Goal: Task Accomplishment & Management: Manage account settings

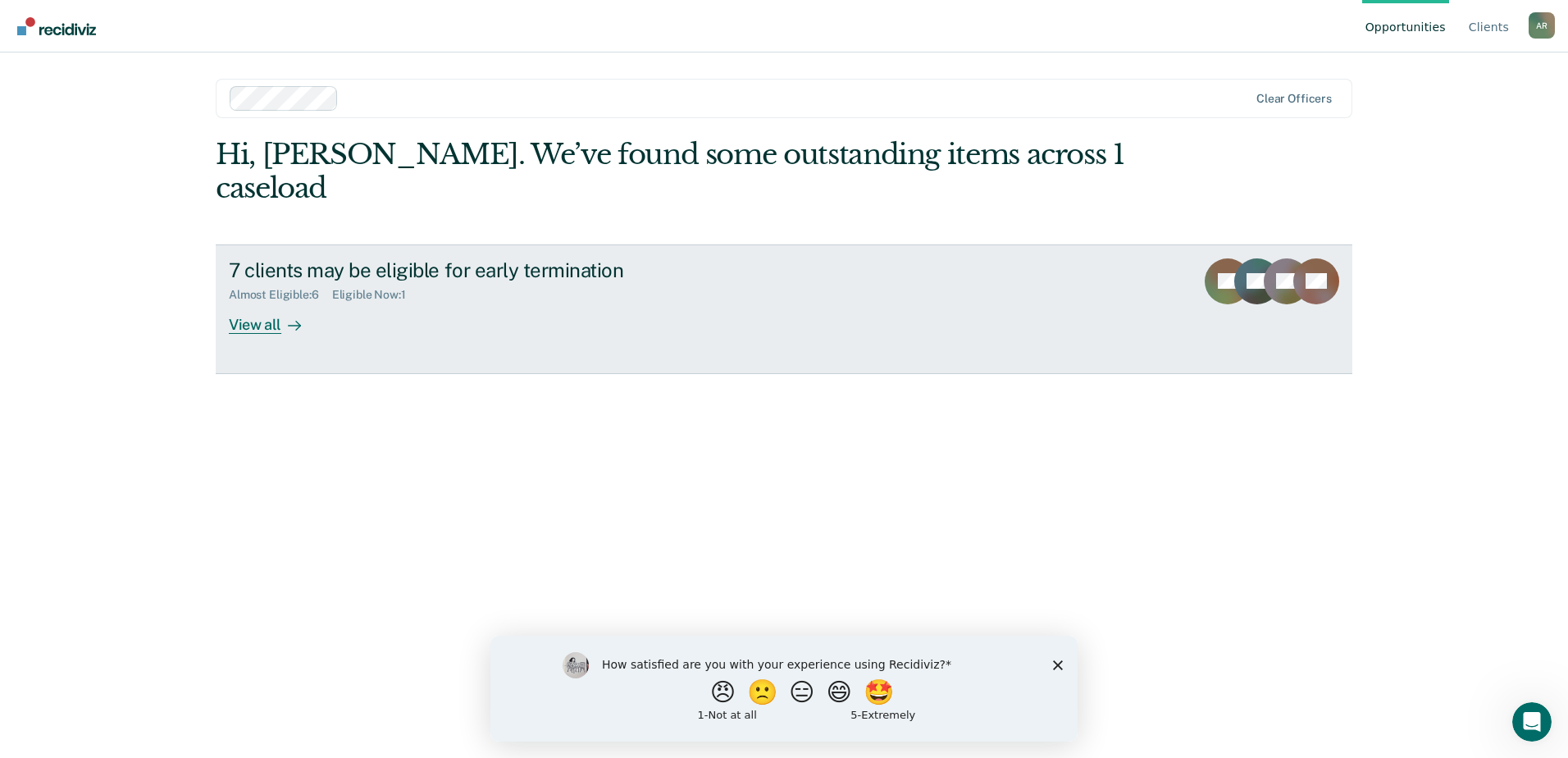
click at [257, 301] on div "View all" at bounding box center [275, 317] width 92 height 32
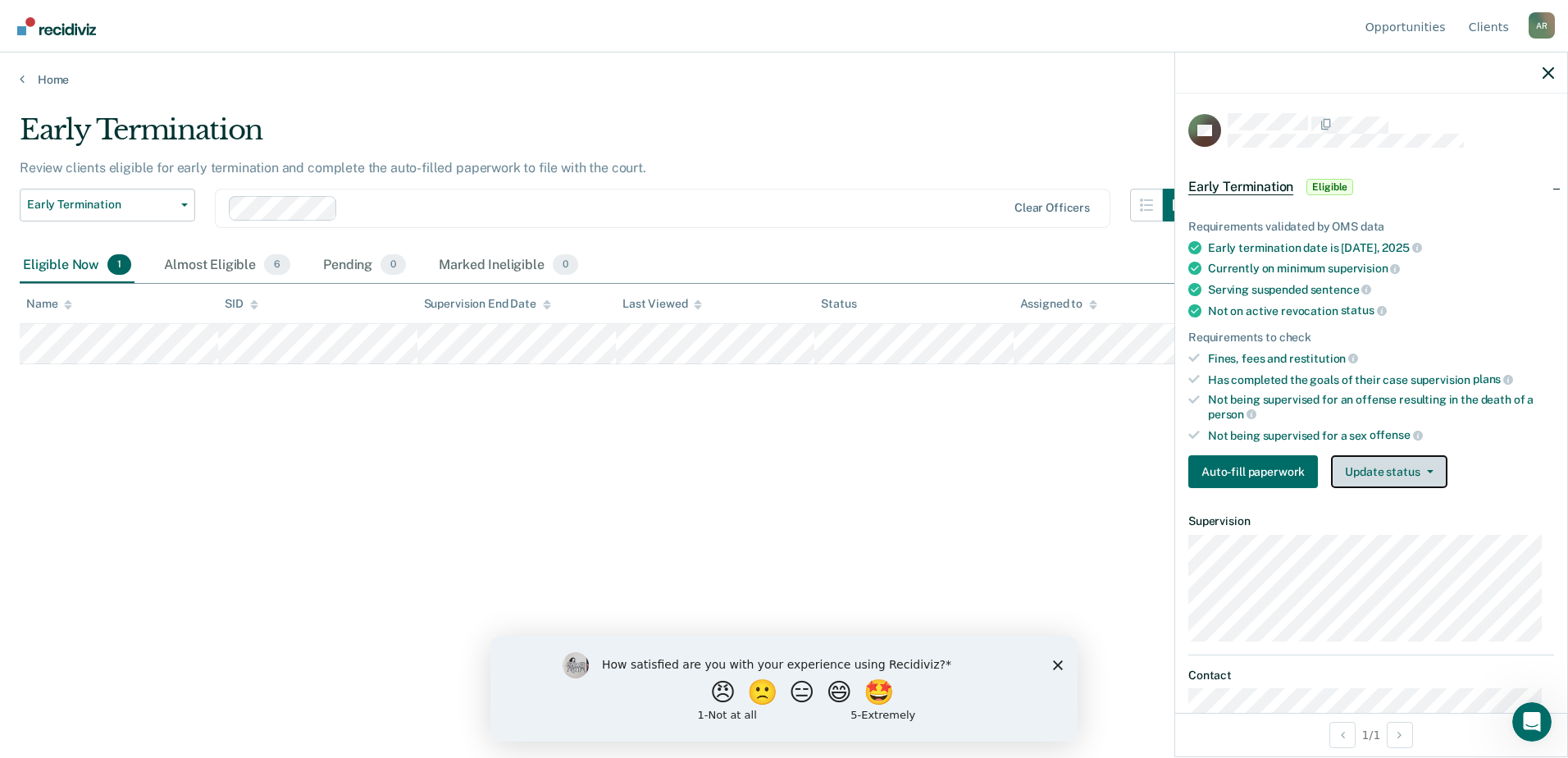
click at [1422, 473] on button "Update status" at bounding box center [1388, 471] width 115 height 33
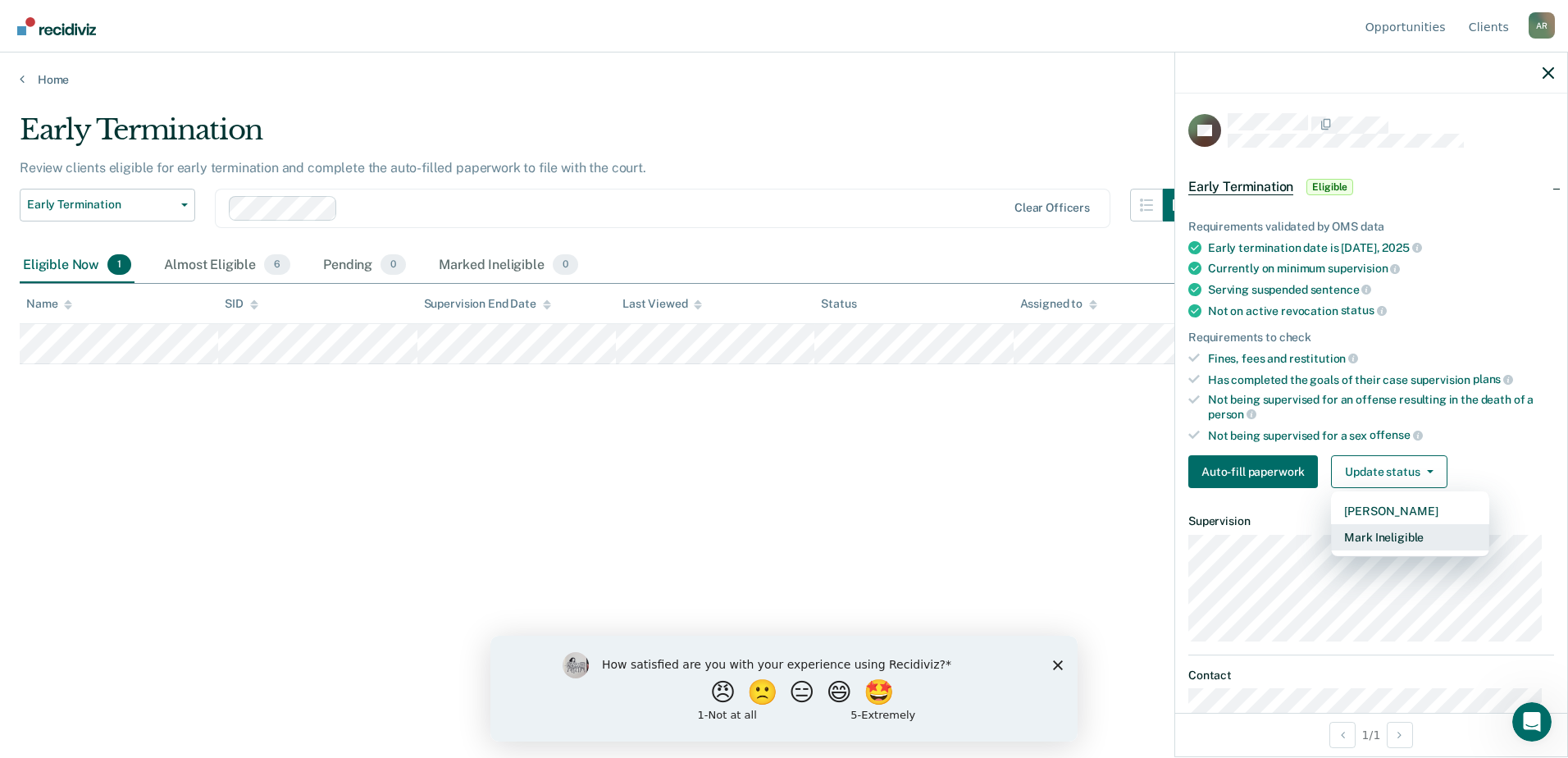
click at [1408, 536] on button "Mark Ineligible" at bounding box center [1409, 537] width 159 height 27
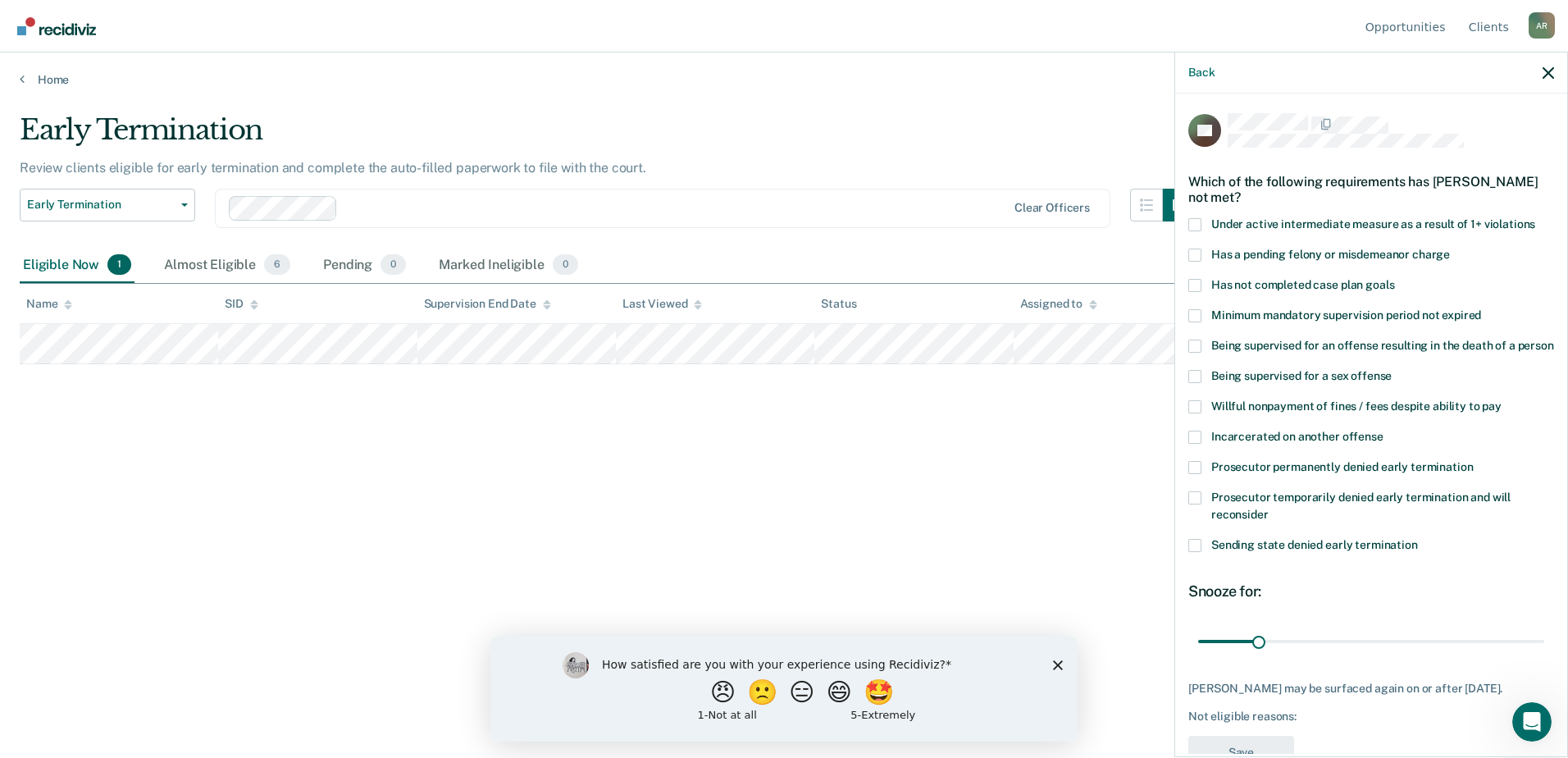
click at [1193, 284] on span at bounding box center [1194, 285] width 13 height 13
click at [1393, 278] on input "Has not completed case plan goals" at bounding box center [1393, 278] width 0 height 0
click at [715, 691] on button "😠" at bounding box center [723, 691] width 38 height 33
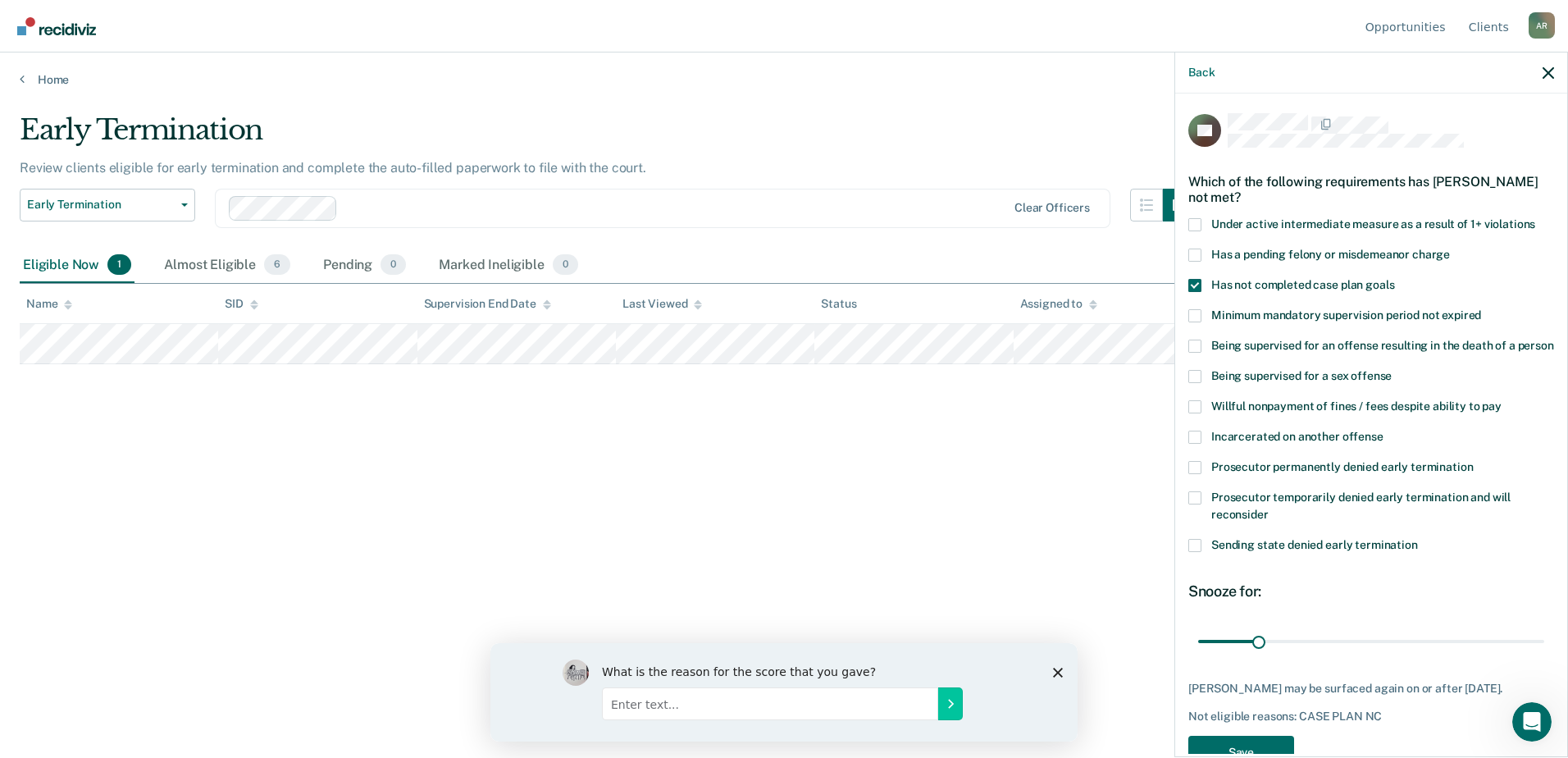
click at [1057, 673] on icon "Close survey" at bounding box center [1057, 671] width 10 height 10
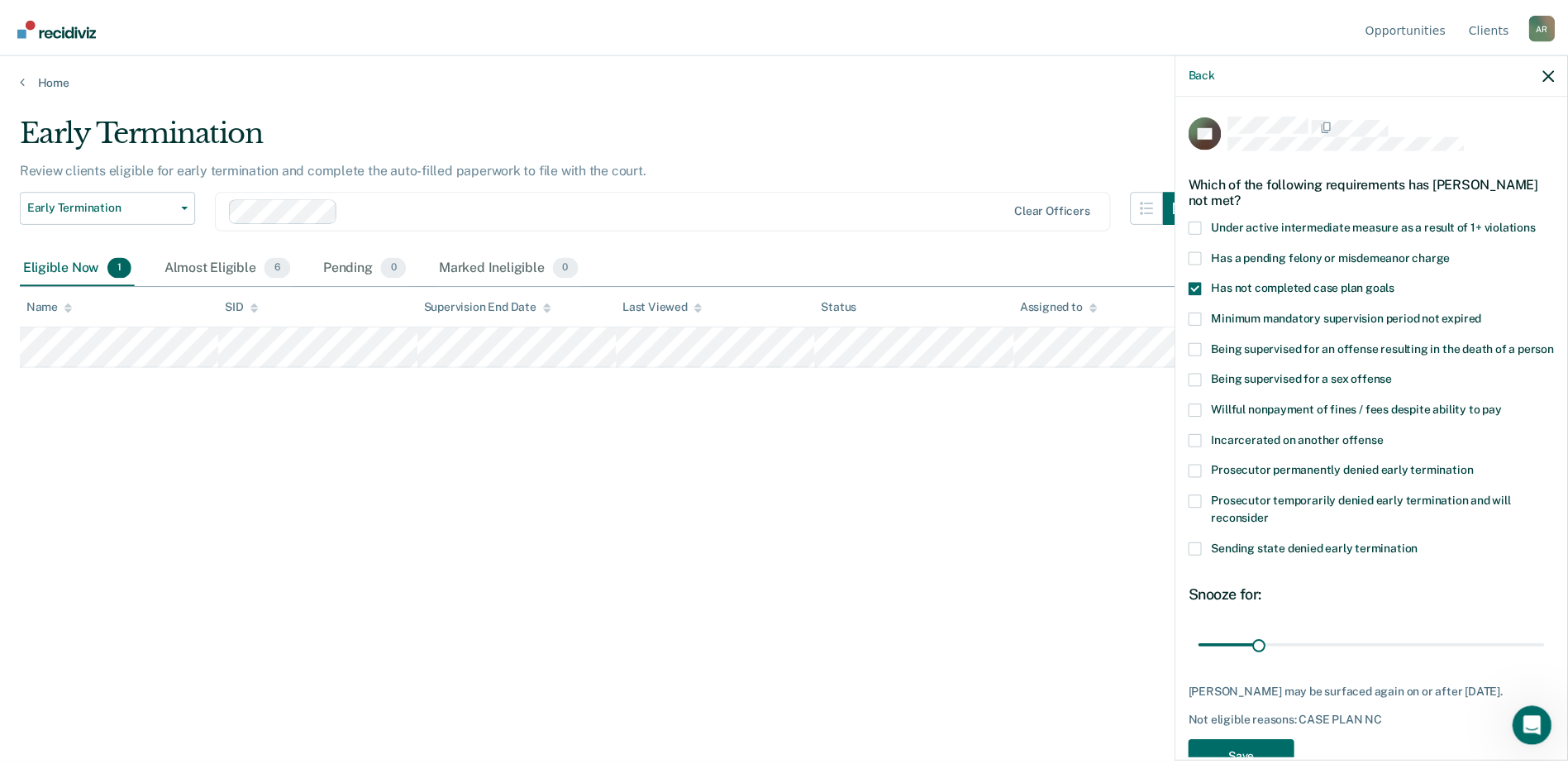
scroll to position [61, 0]
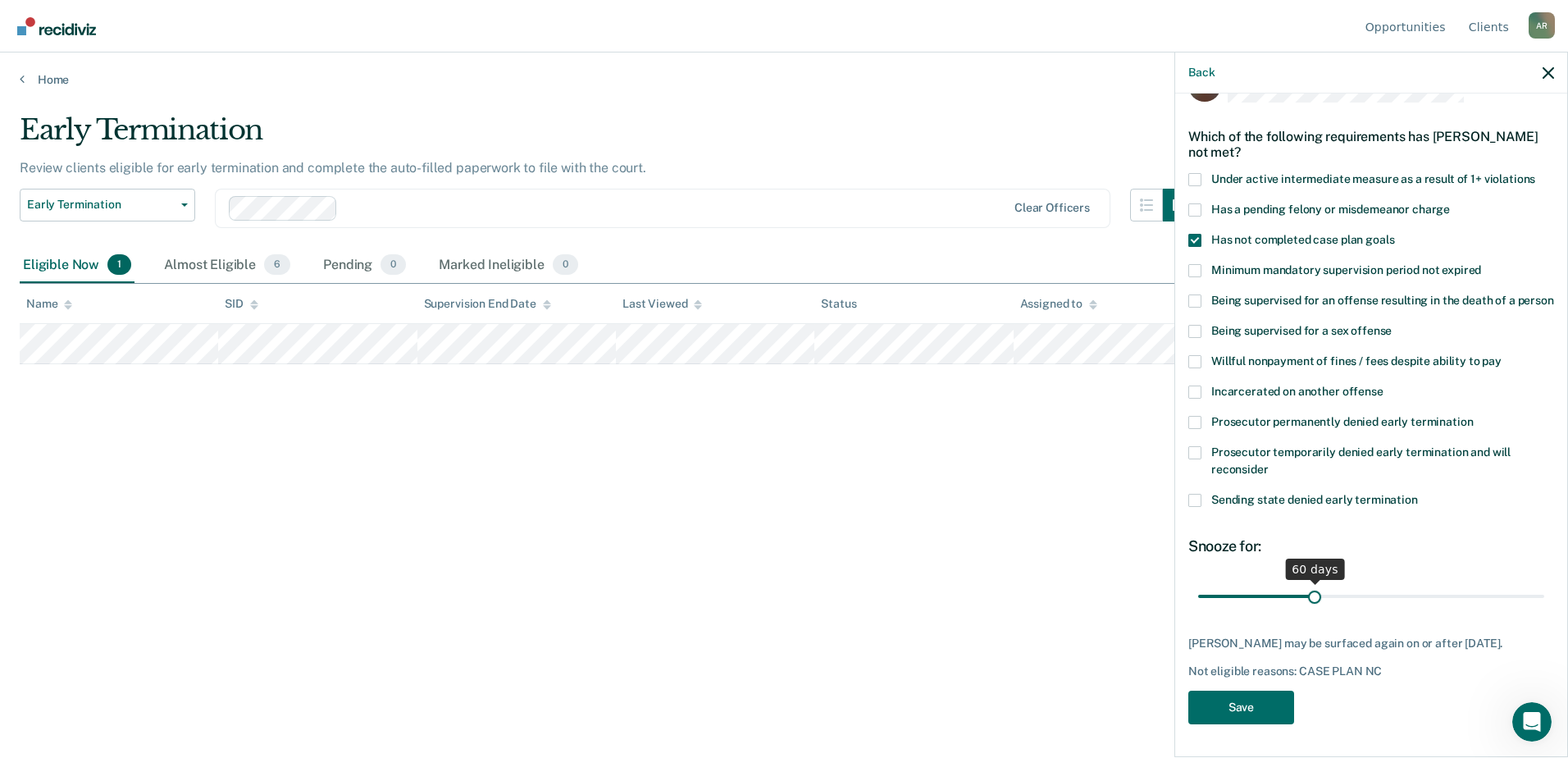
drag, startPoint x: 1257, startPoint y: 597, endPoint x: 1310, endPoint y: 596, distance: 53.0
type input "60"
click at [1310, 596] on input "range" at bounding box center [1370, 596] width 346 height 28
click at [1229, 700] on button "Save" at bounding box center [1240, 707] width 105 height 34
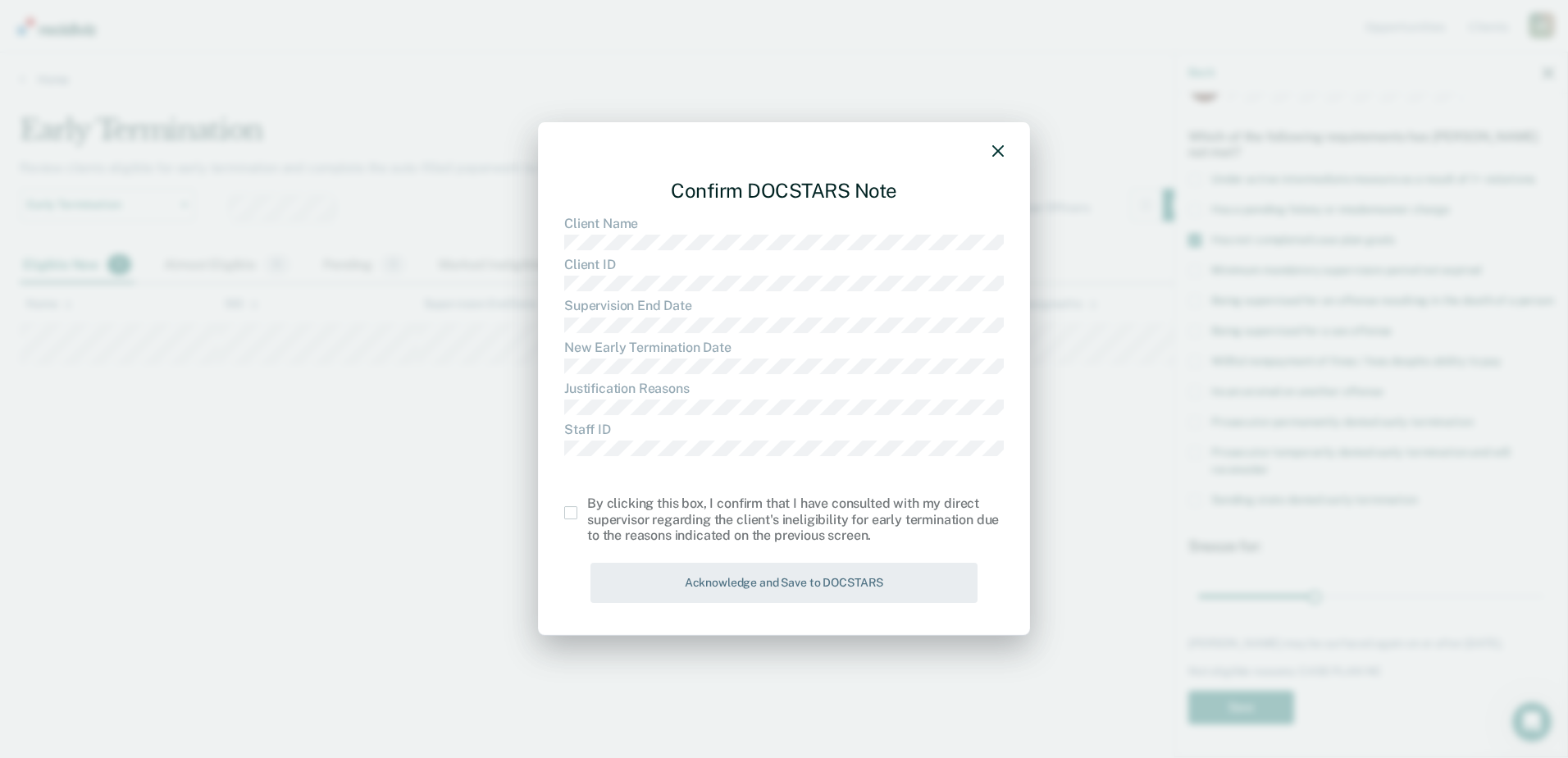
click at [573, 512] on span at bounding box center [570, 512] width 13 height 13
click at [587, 506] on input "checkbox" at bounding box center [587, 506] width 0 height 0
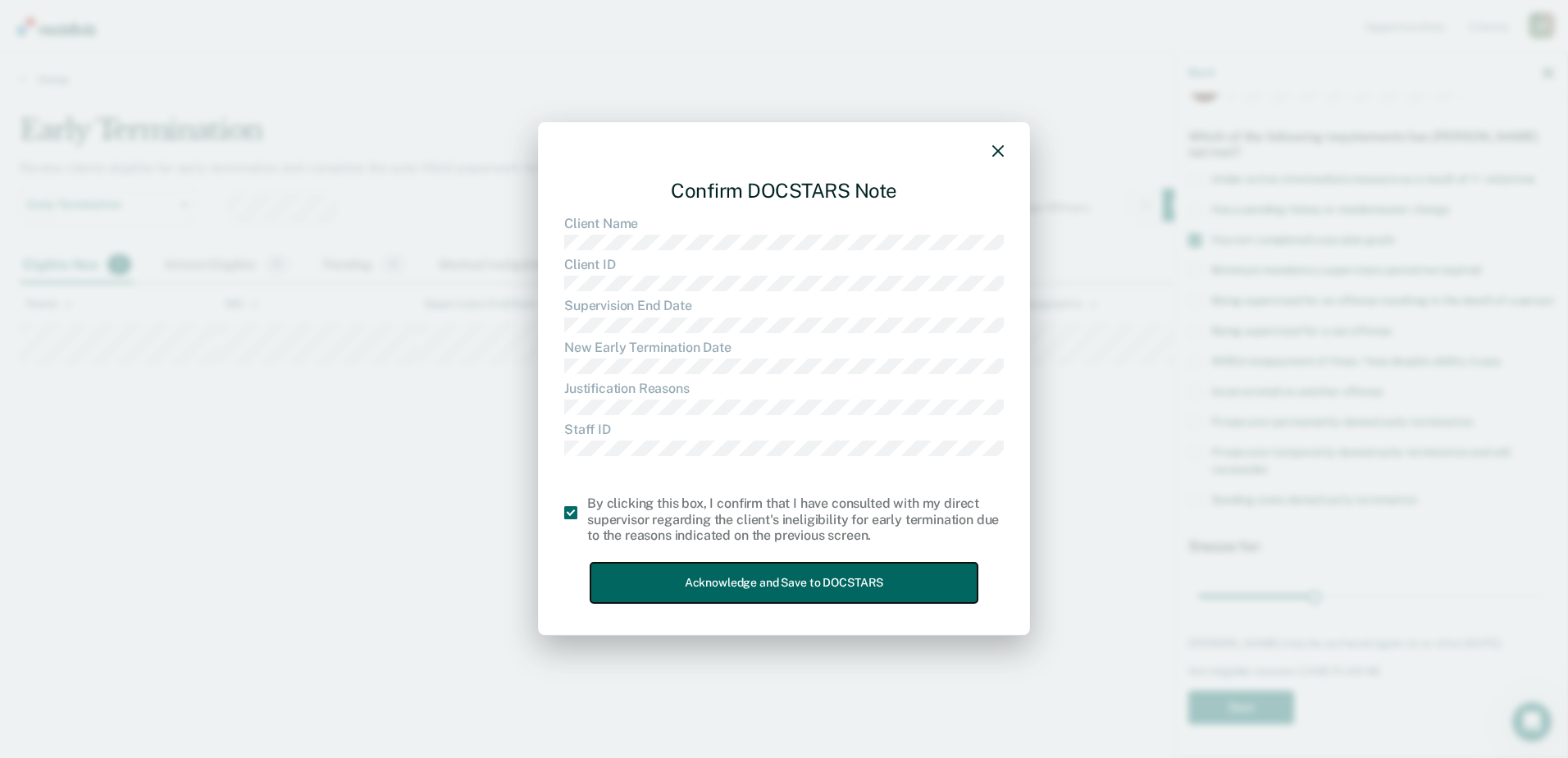
click at [699, 564] on button "Acknowledge and Save to DOCSTARS" at bounding box center [784, 582] width 387 height 40
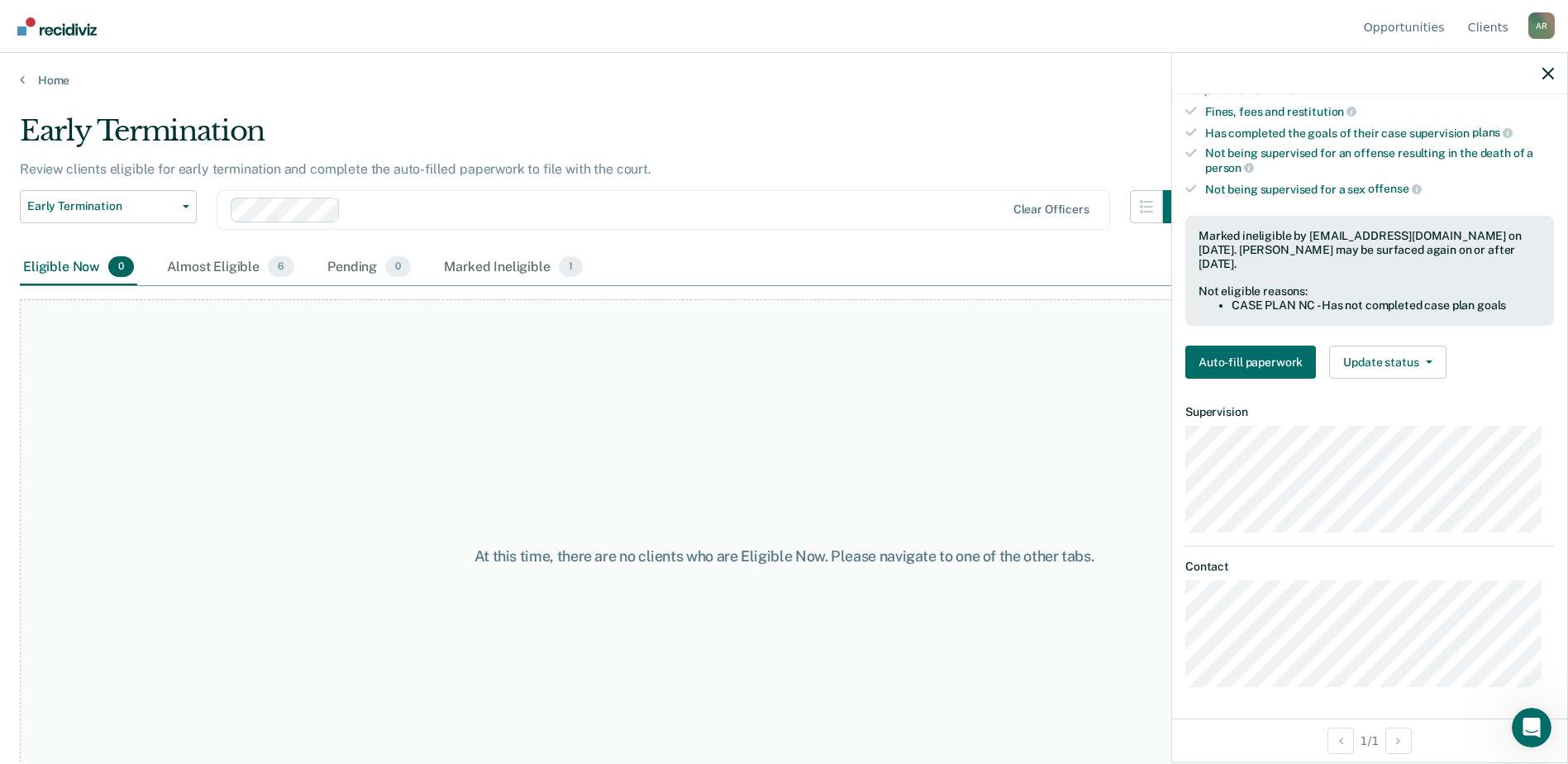
scroll to position [0, 0]
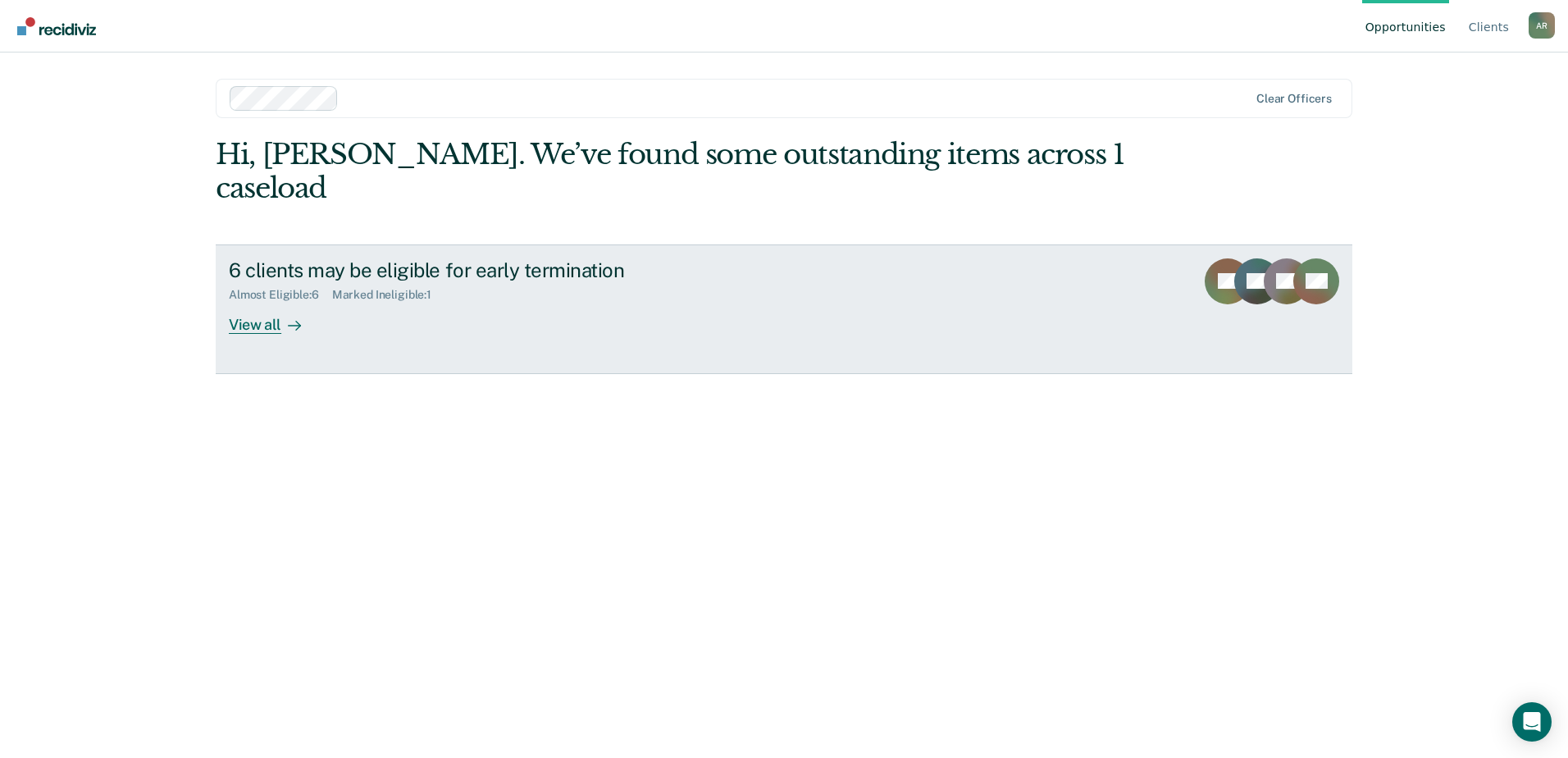
click at [289, 319] on icon at bounding box center [294, 325] width 13 height 13
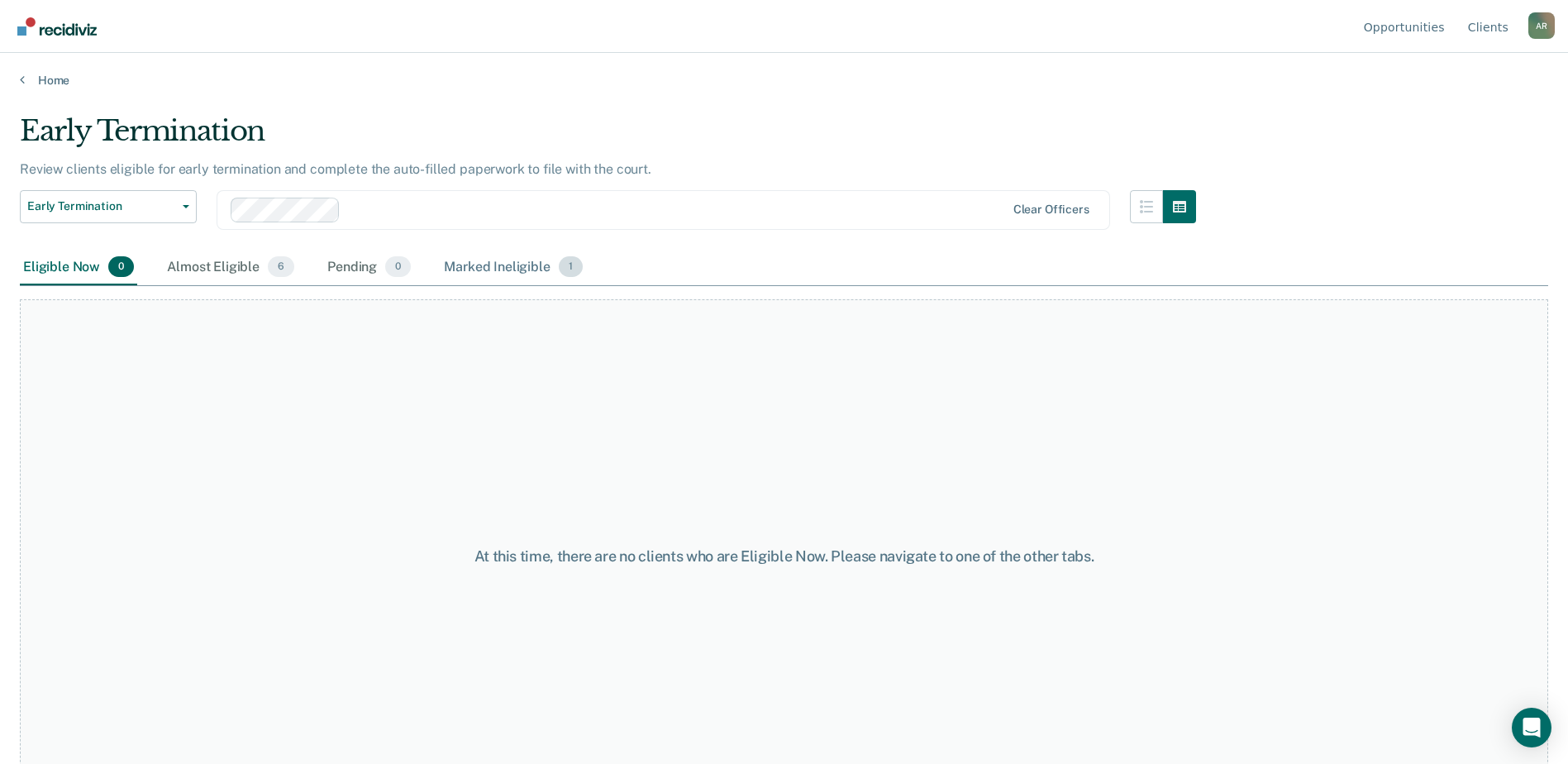
click at [500, 270] on div "Marked Ineligible 1" at bounding box center [513, 267] width 146 height 37
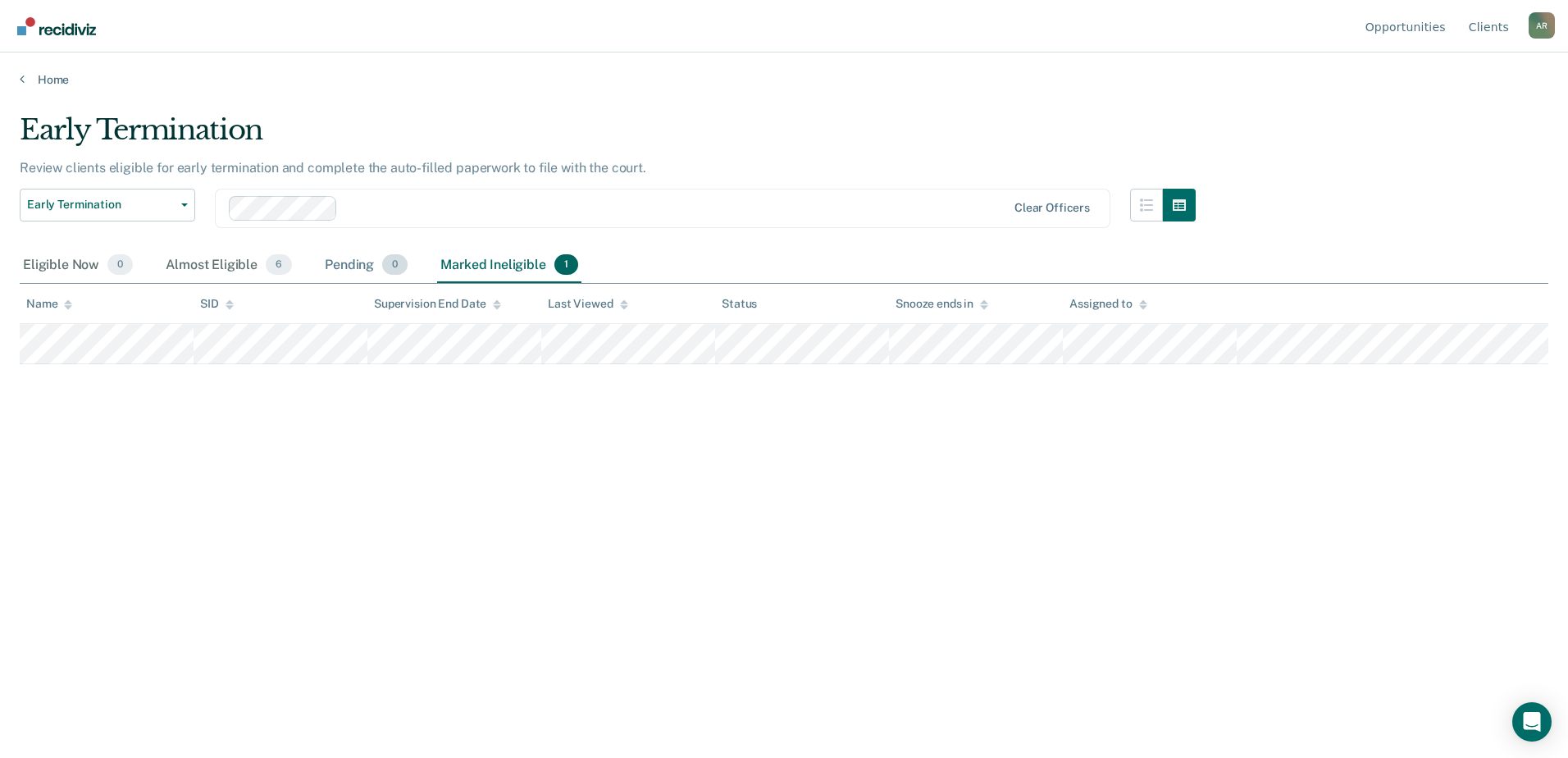
click at [371, 261] on div "Pending 0" at bounding box center [366, 265] width 90 height 36
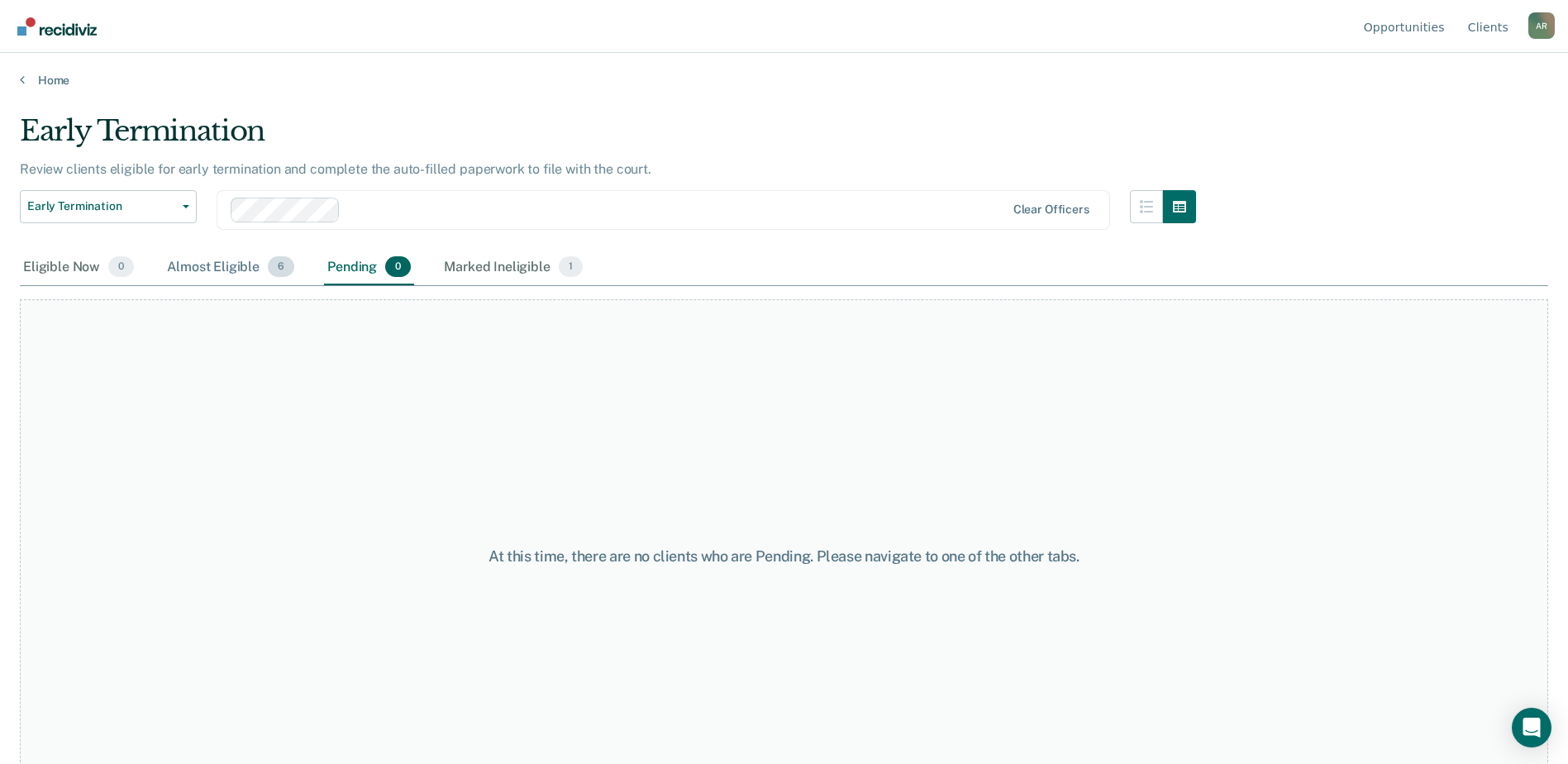
click at [205, 268] on div "Almost Eligible 6" at bounding box center [231, 267] width 134 height 37
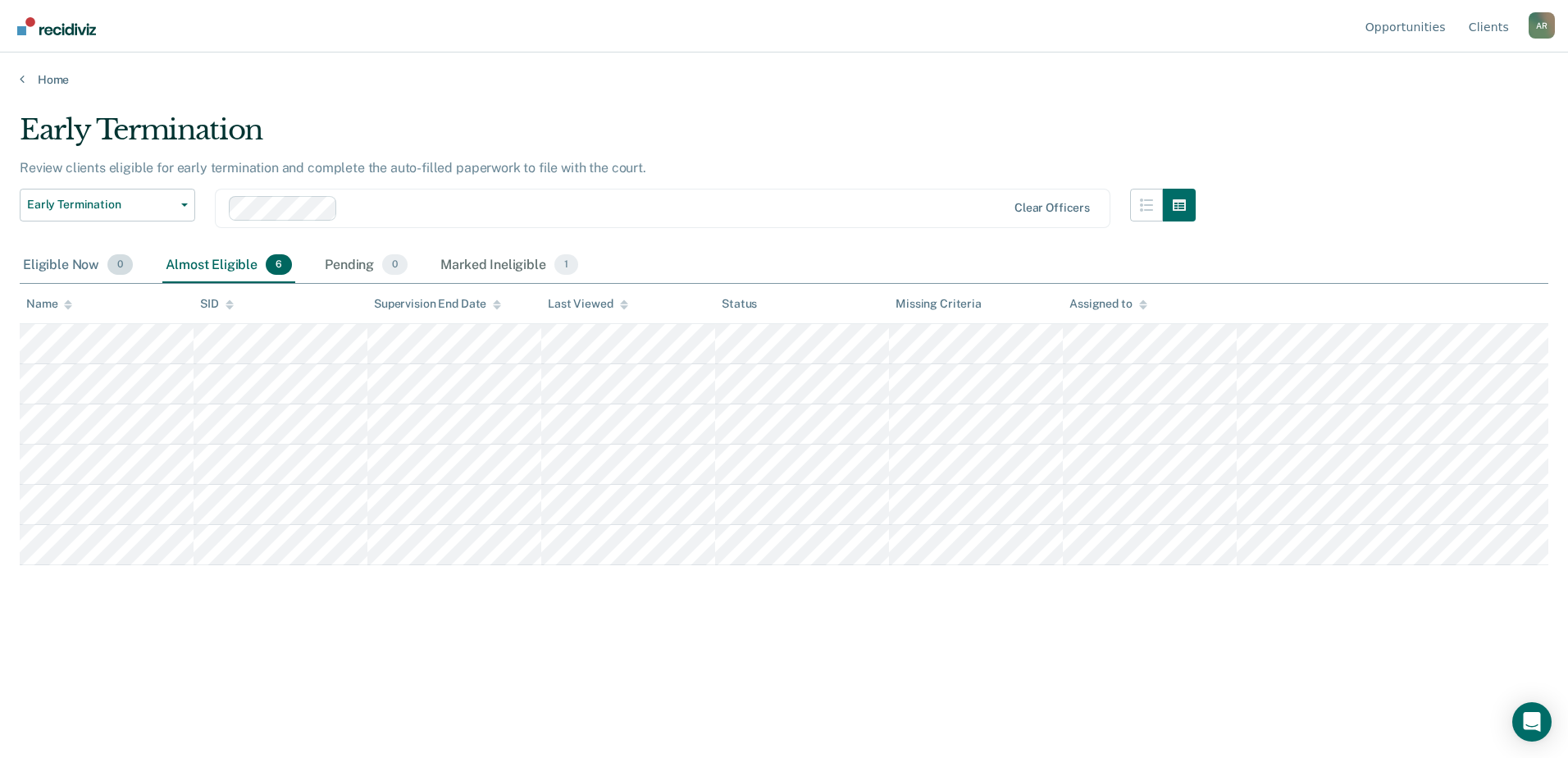
click at [61, 272] on div "Eligible Now 0" at bounding box center [77, 265] width 116 height 36
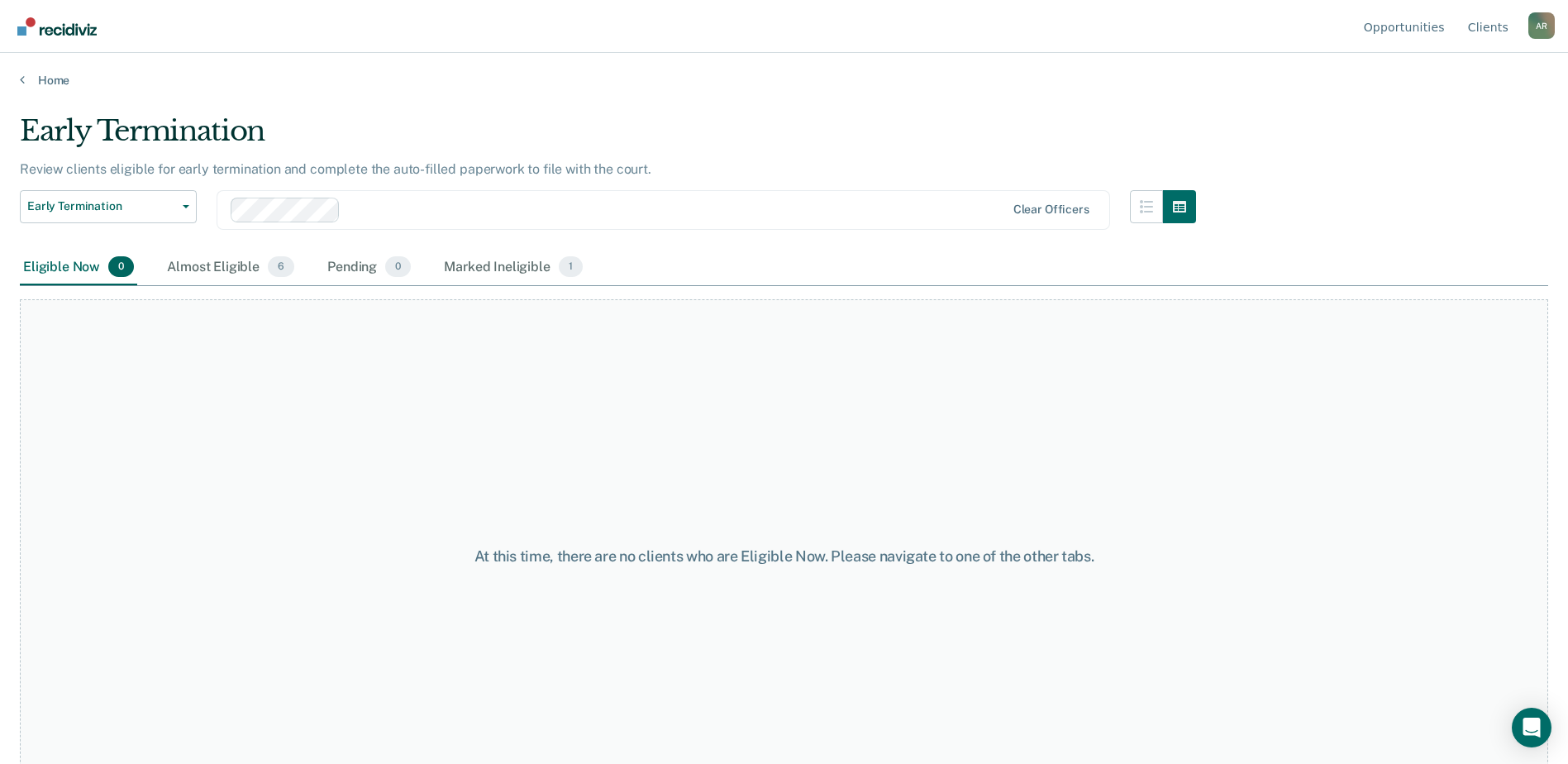
drag, startPoint x: 286, startPoint y: 264, endPoint x: 297, endPoint y: 268, distance: 11.7
click at [289, 266] on span "6" at bounding box center [281, 267] width 27 height 21
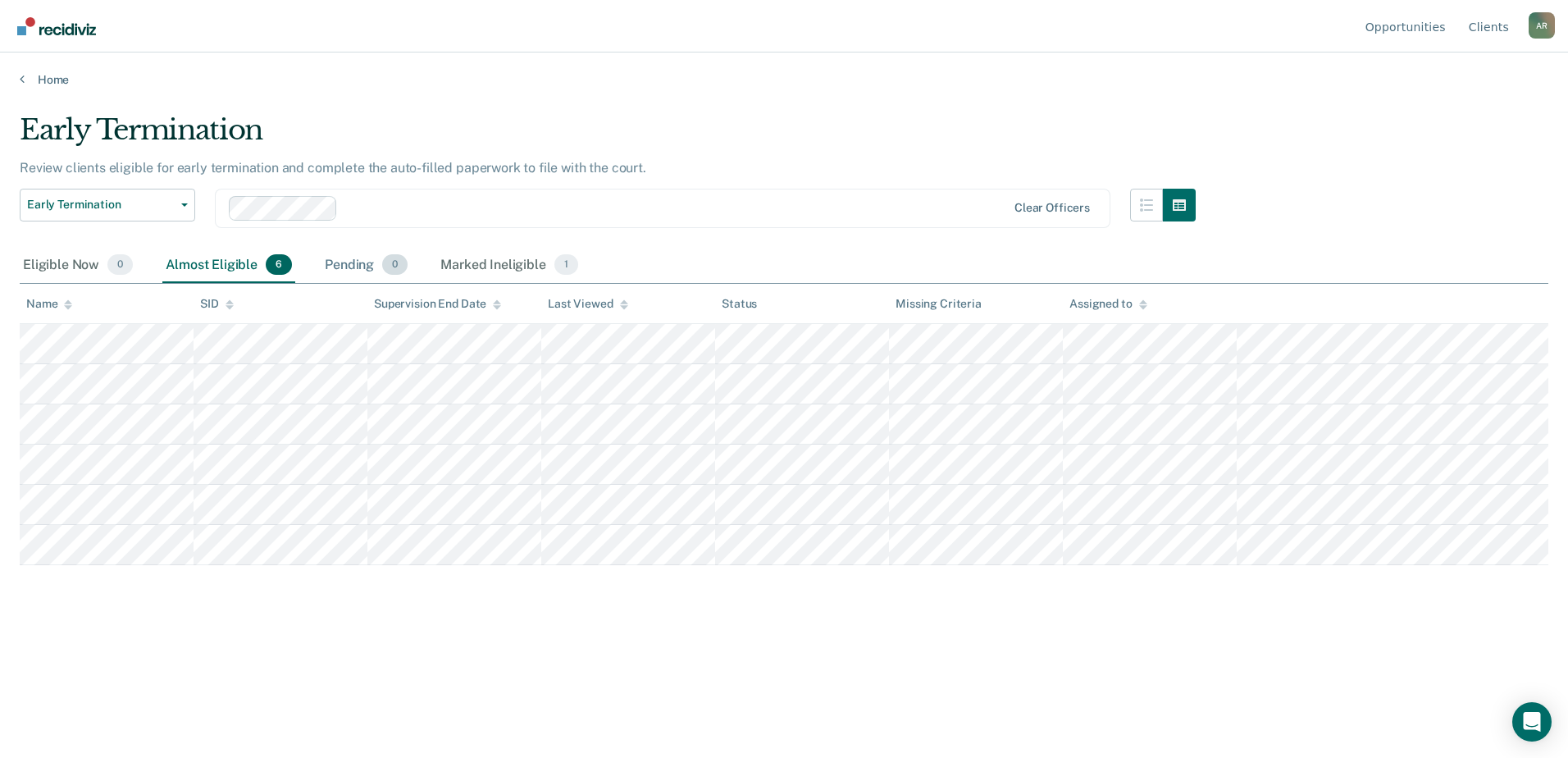
drag, startPoint x: 360, startPoint y: 277, endPoint x: 381, endPoint y: 278, distance: 21.0
click at [363, 278] on div "Pending 0" at bounding box center [366, 265] width 90 height 36
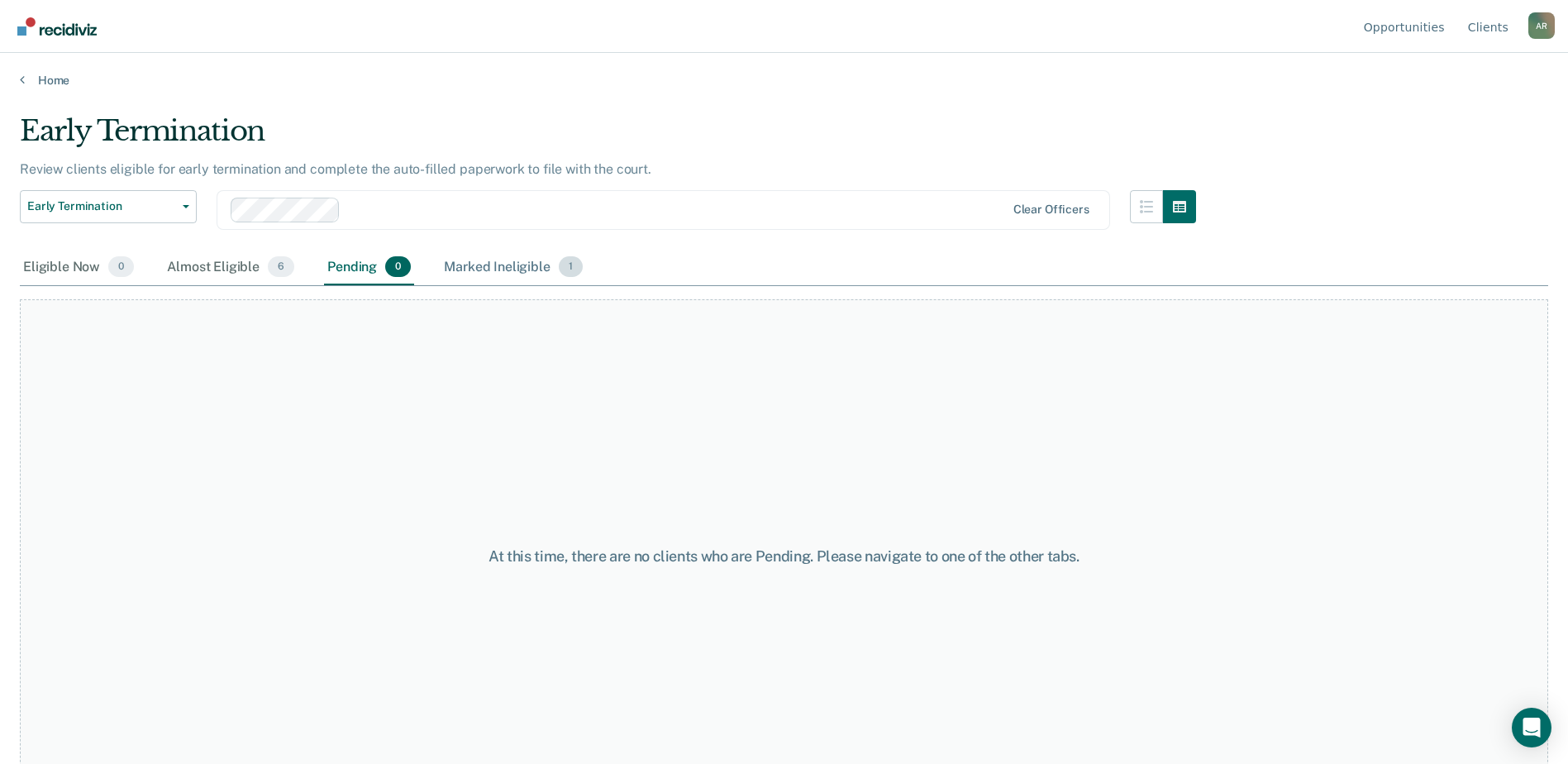
click at [493, 279] on div "Marked Ineligible 1" at bounding box center [513, 267] width 146 height 37
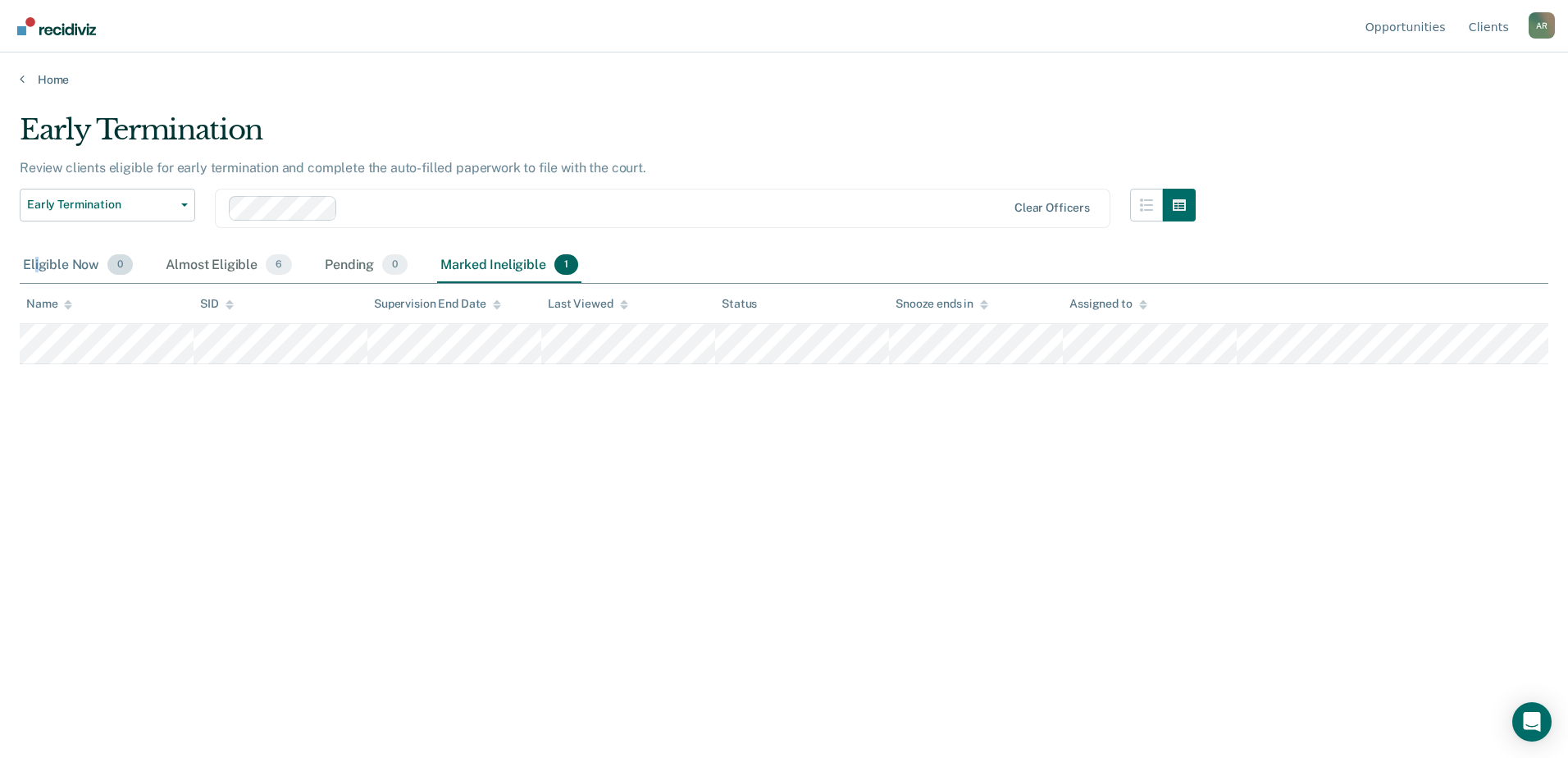
click at [38, 262] on div "Eligible Now 0" at bounding box center [77, 265] width 116 height 36
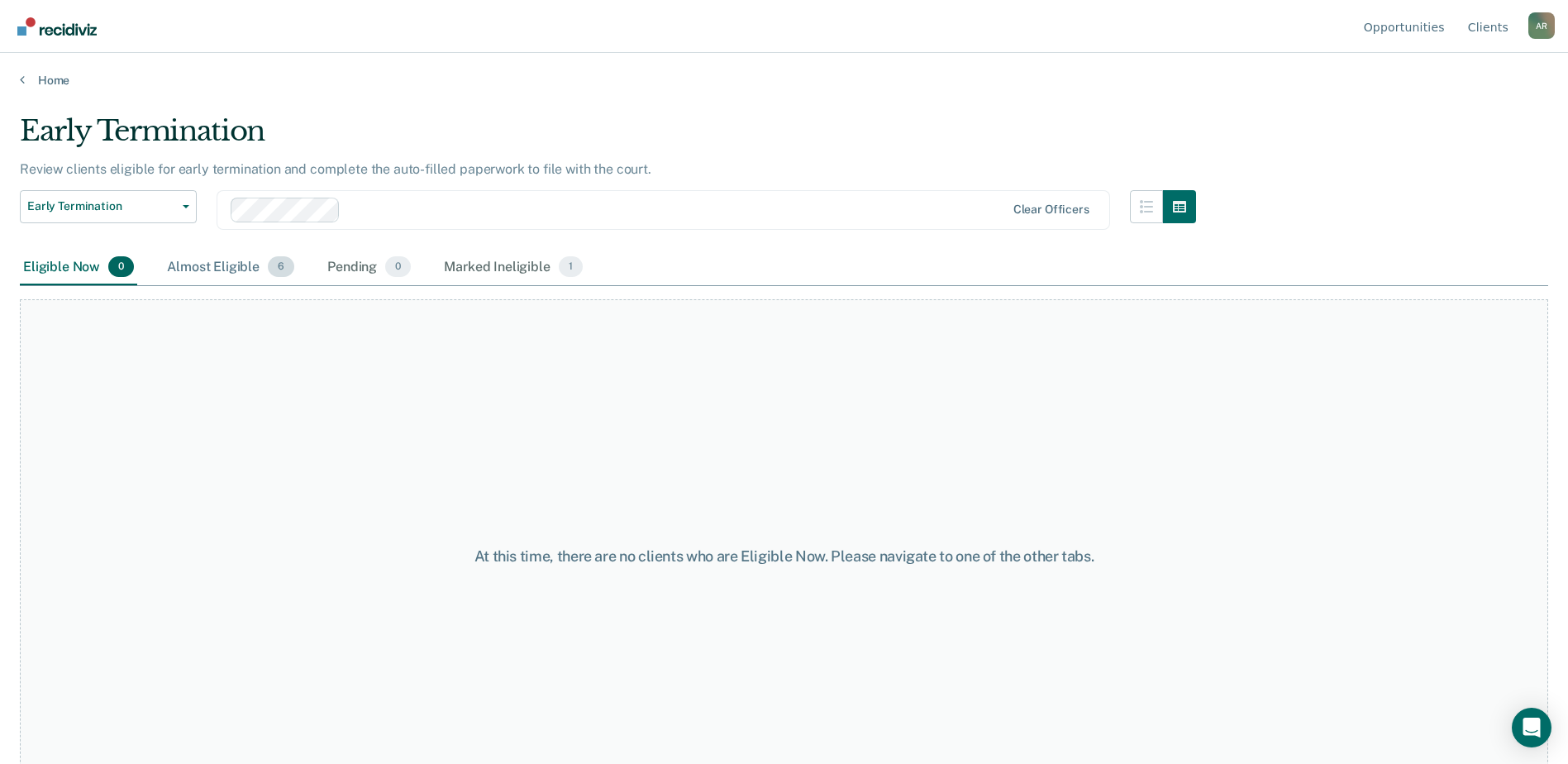
drag, startPoint x: 38, startPoint y: 264, endPoint x: 264, endPoint y: 274, distance: 226.2
click at [262, 274] on div "Almost Eligible 6" at bounding box center [231, 267] width 134 height 37
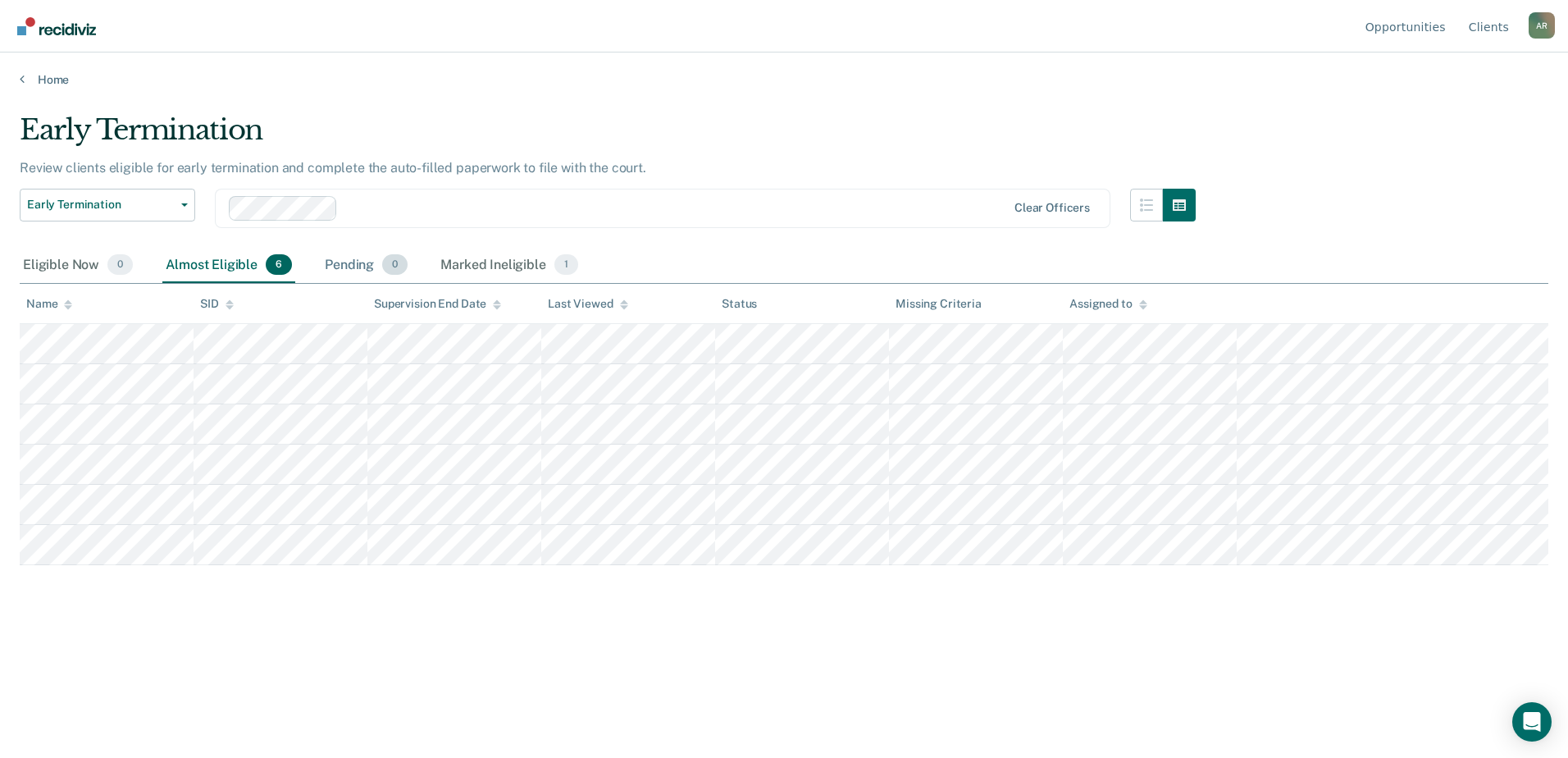
click at [374, 270] on div "Pending 0" at bounding box center [366, 265] width 90 height 36
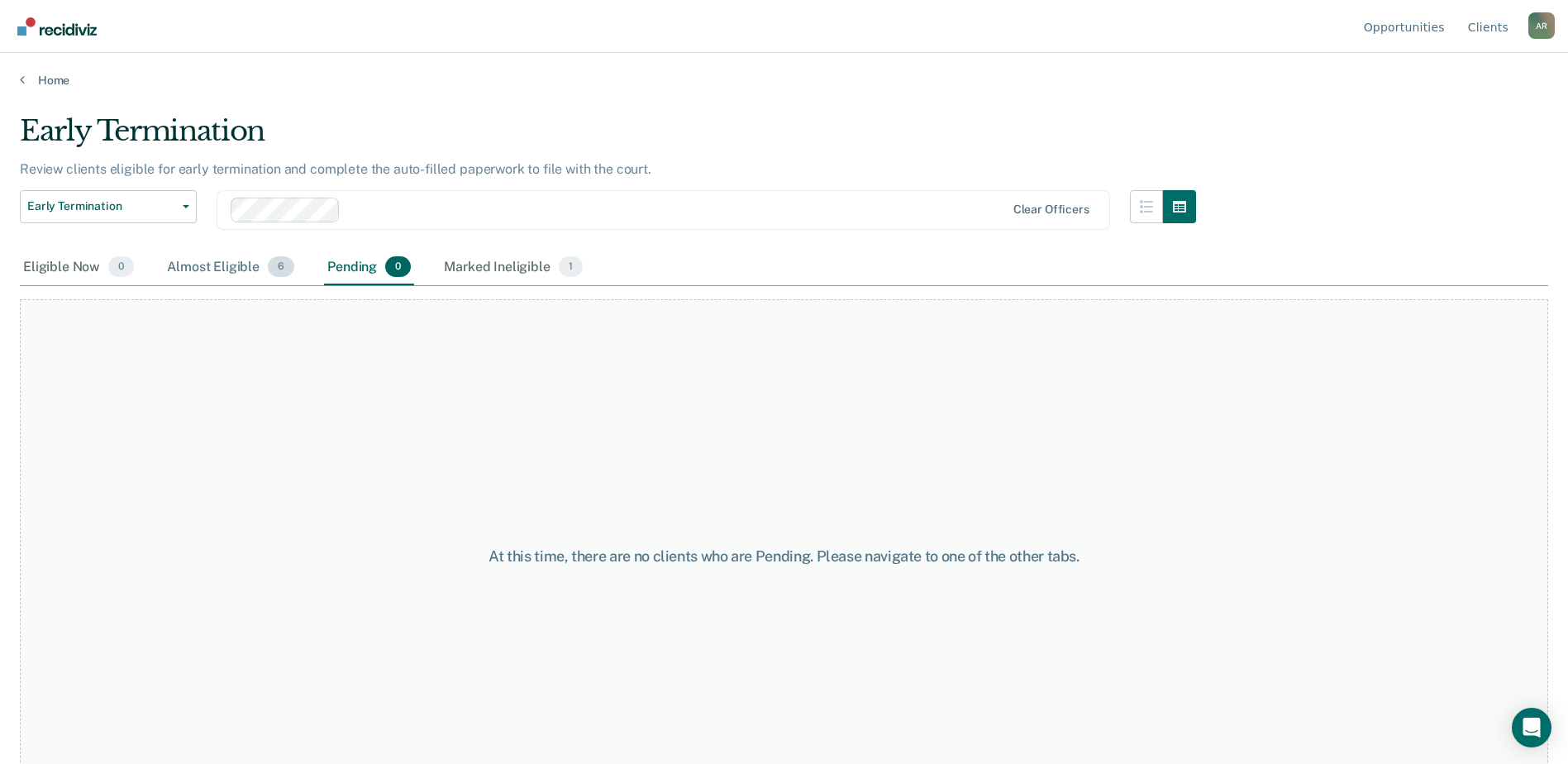
click at [246, 270] on div "Almost Eligible 6" at bounding box center [231, 267] width 134 height 37
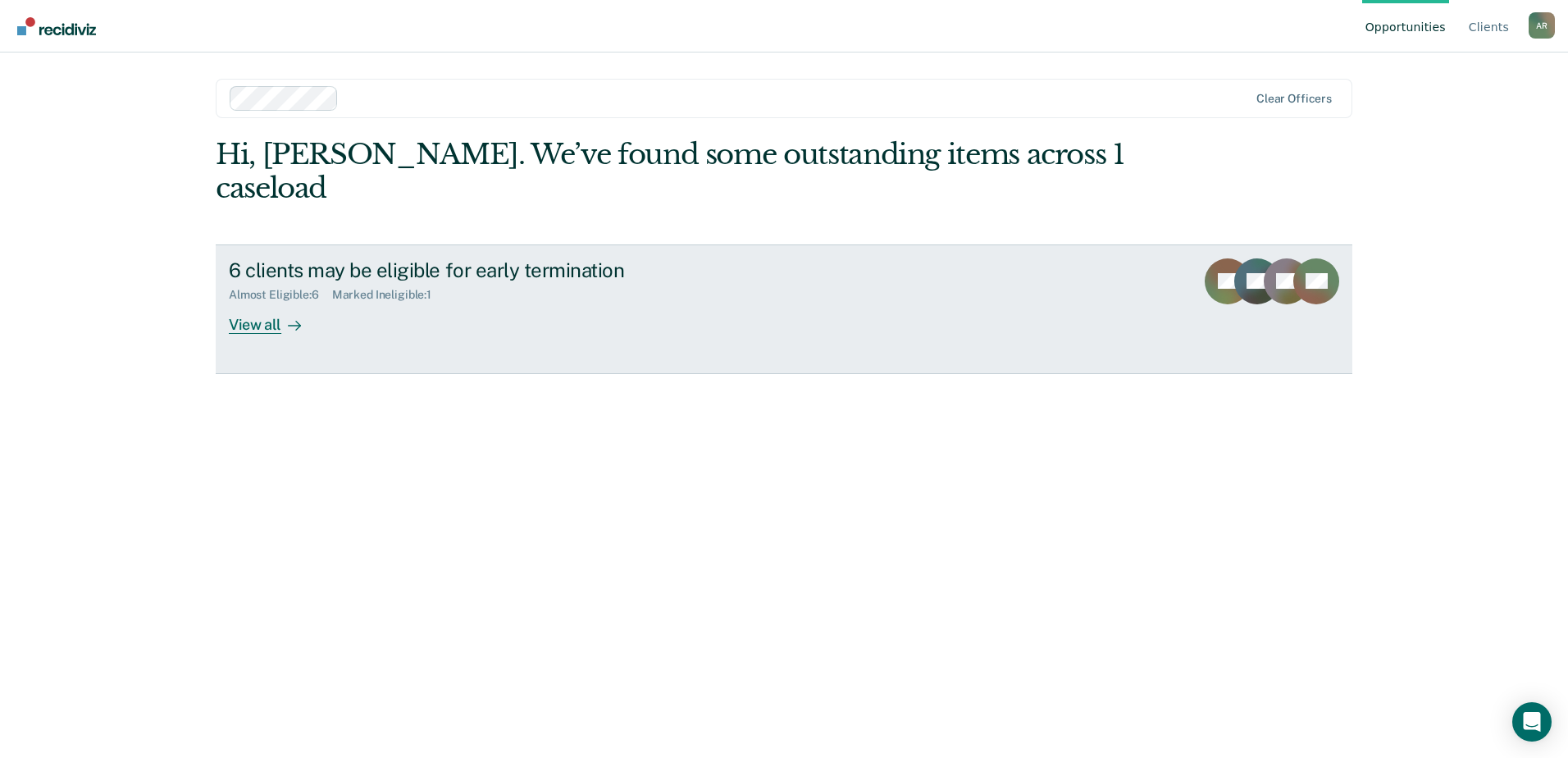
click at [256, 301] on div "View all" at bounding box center [275, 317] width 92 height 32
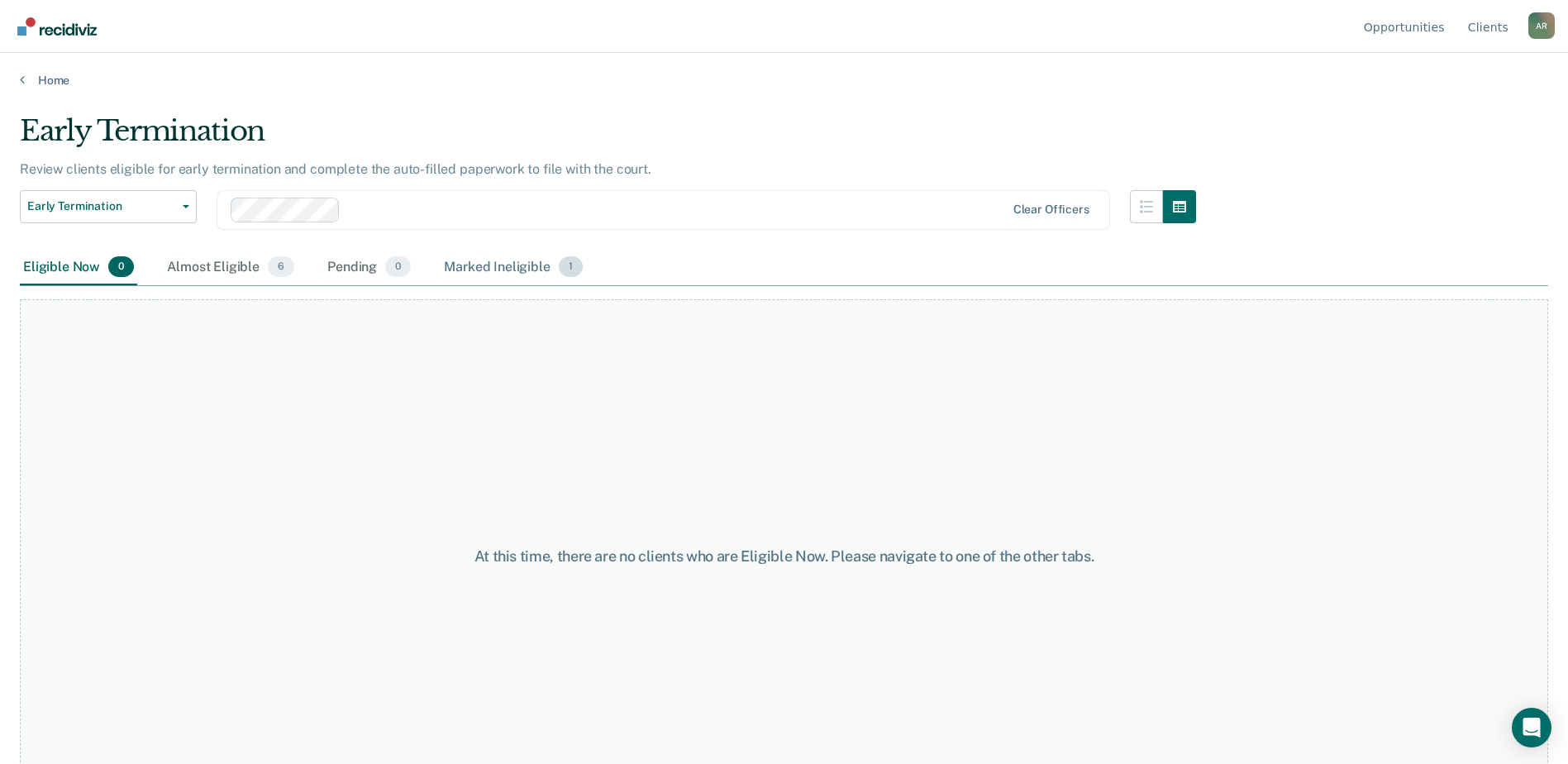
click at [482, 261] on div "Marked Ineligible 1" at bounding box center [513, 267] width 146 height 37
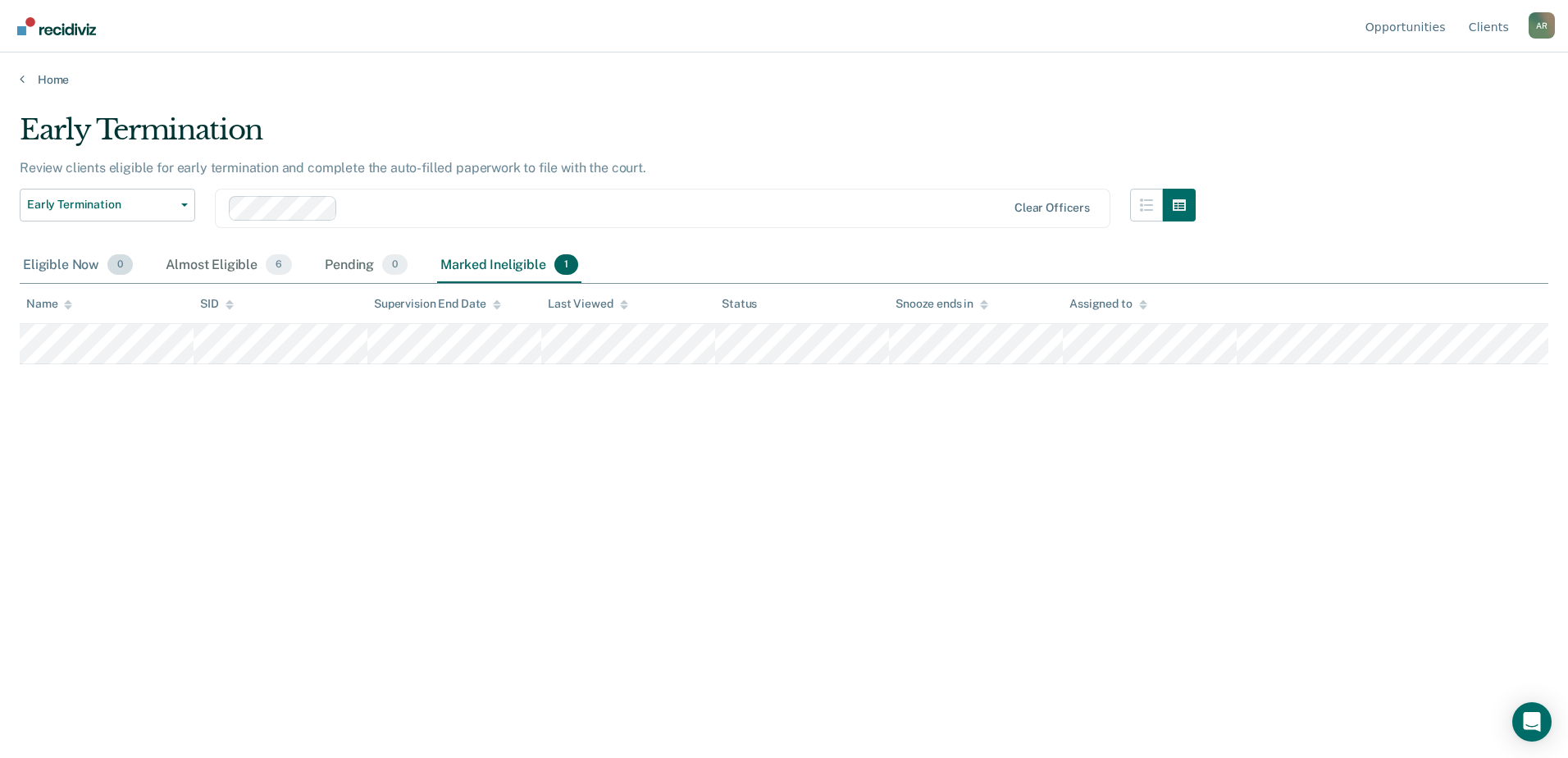
click at [91, 256] on div "Eligible Now 0" at bounding box center [77, 265] width 116 height 36
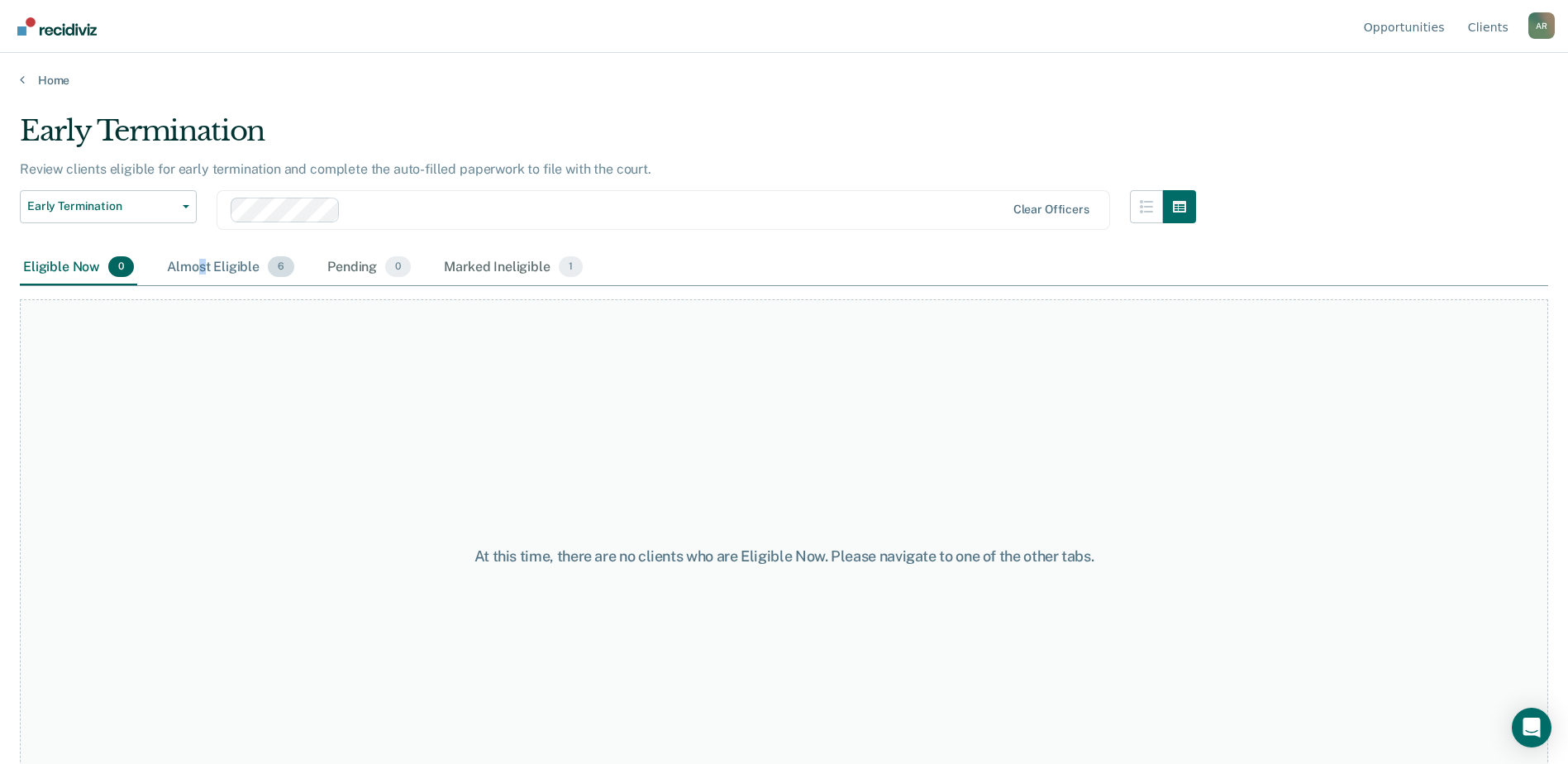
click at [205, 269] on div "Almost Eligible 6" at bounding box center [231, 267] width 134 height 37
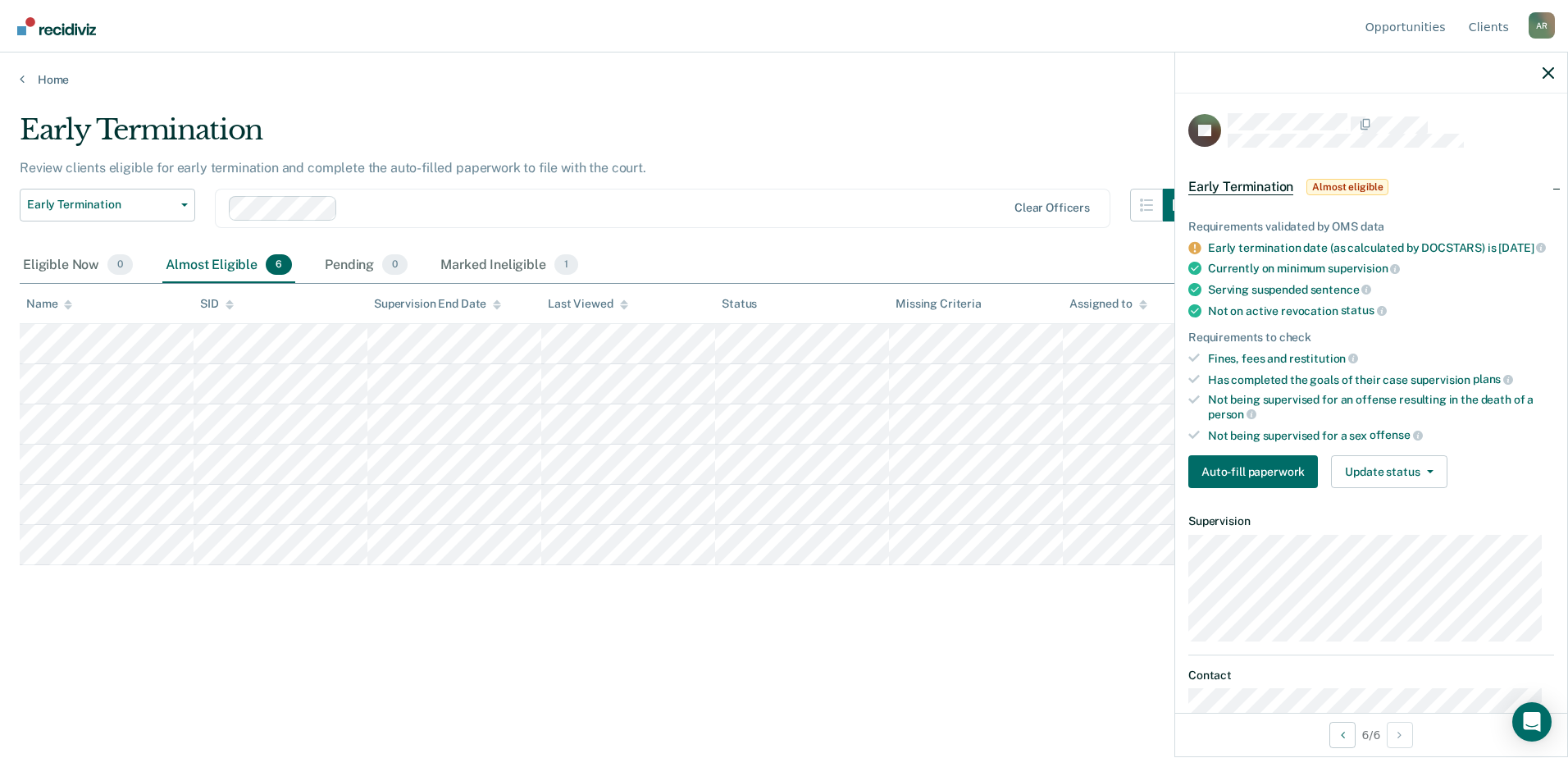
click at [1000, 661] on div "Early Termination Review clients eligible for early termination and complete th…" at bounding box center [784, 400] width 1528 height 574
click at [1413, 478] on button "Update status" at bounding box center [1388, 471] width 115 height 33
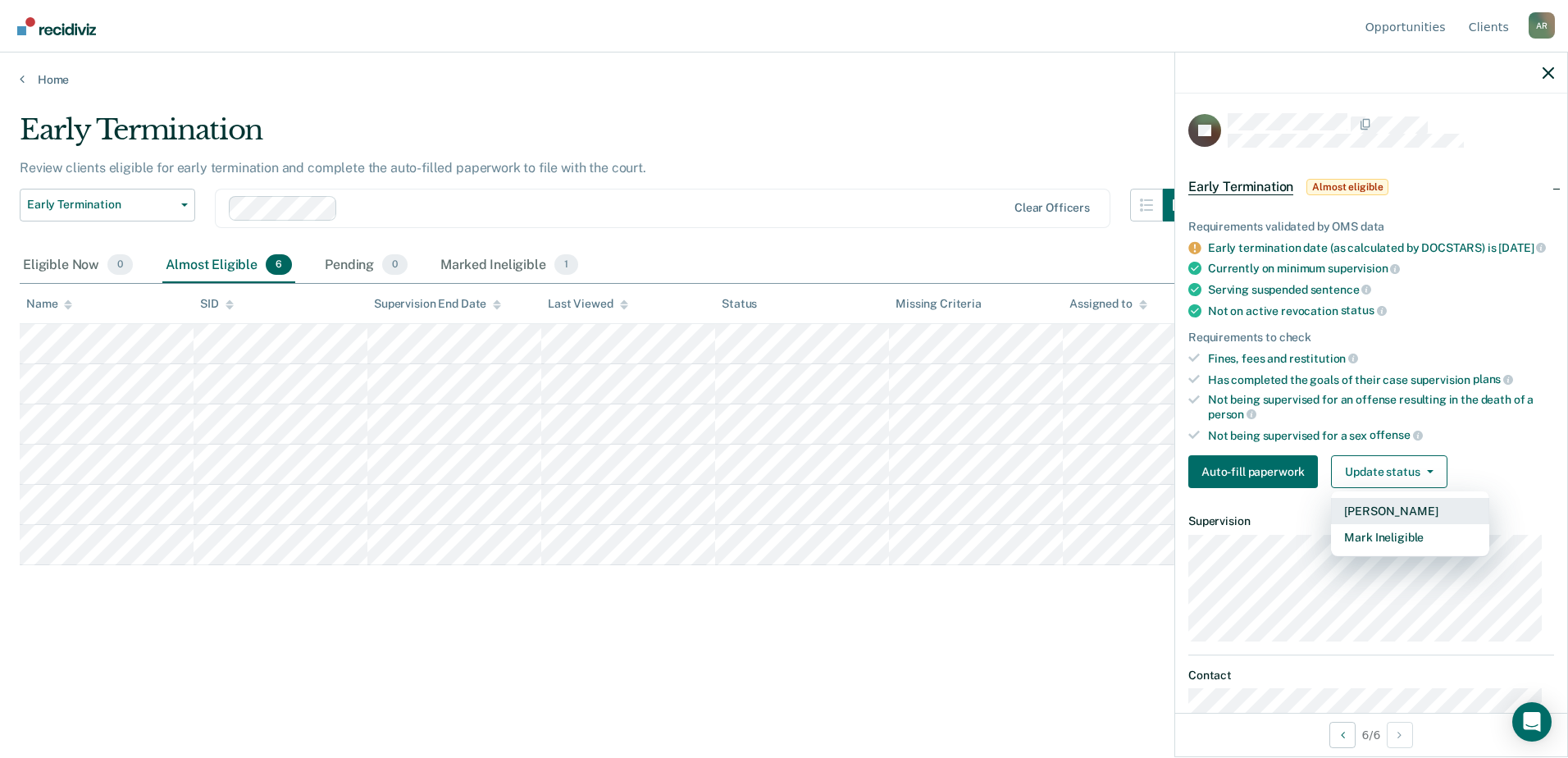
click at [1390, 520] on button "Mark Pending" at bounding box center [1409, 511] width 159 height 27
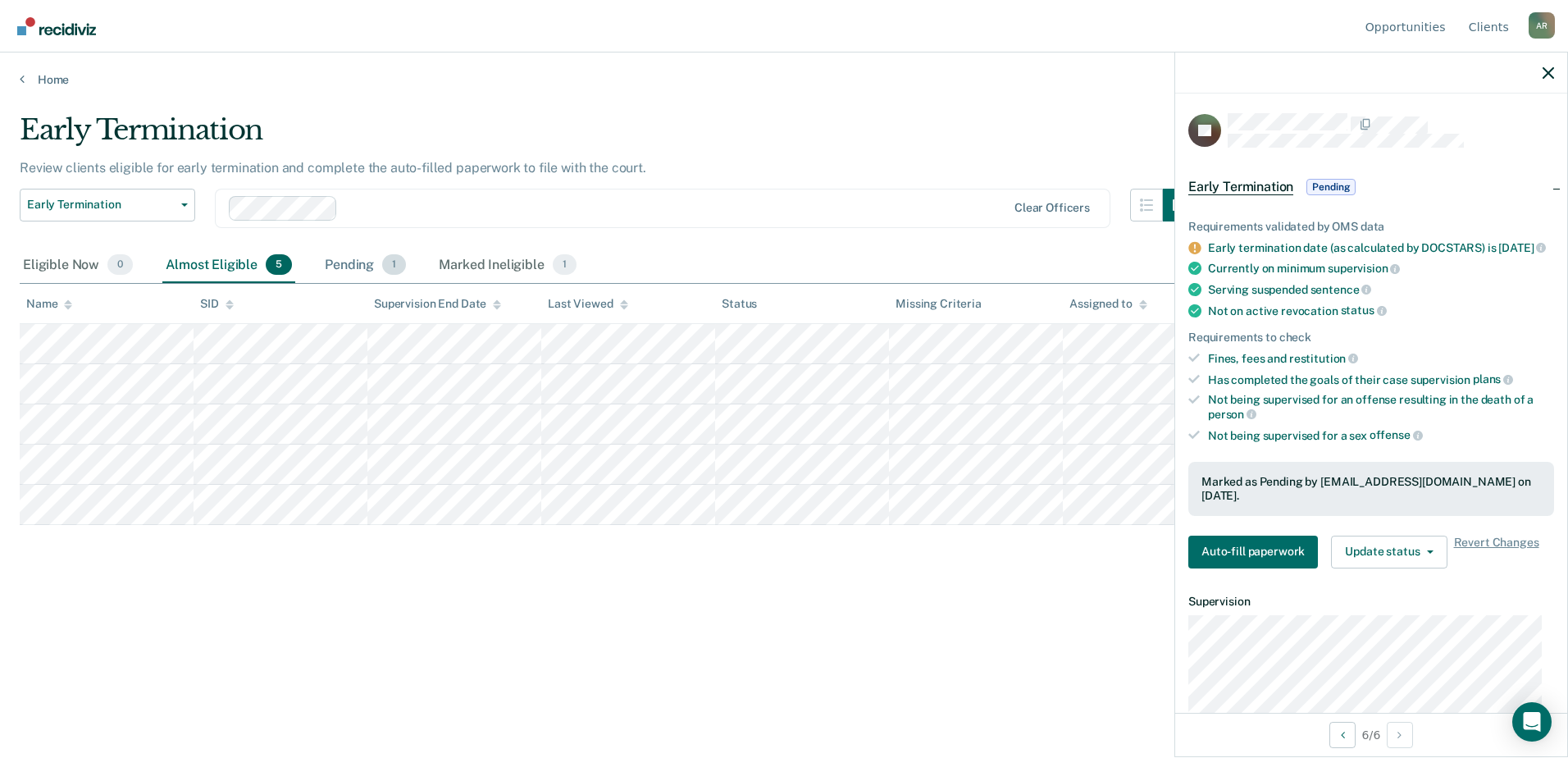
click at [367, 262] on div "Pending 1" at bounding box center [365, 265] width 88 height 36
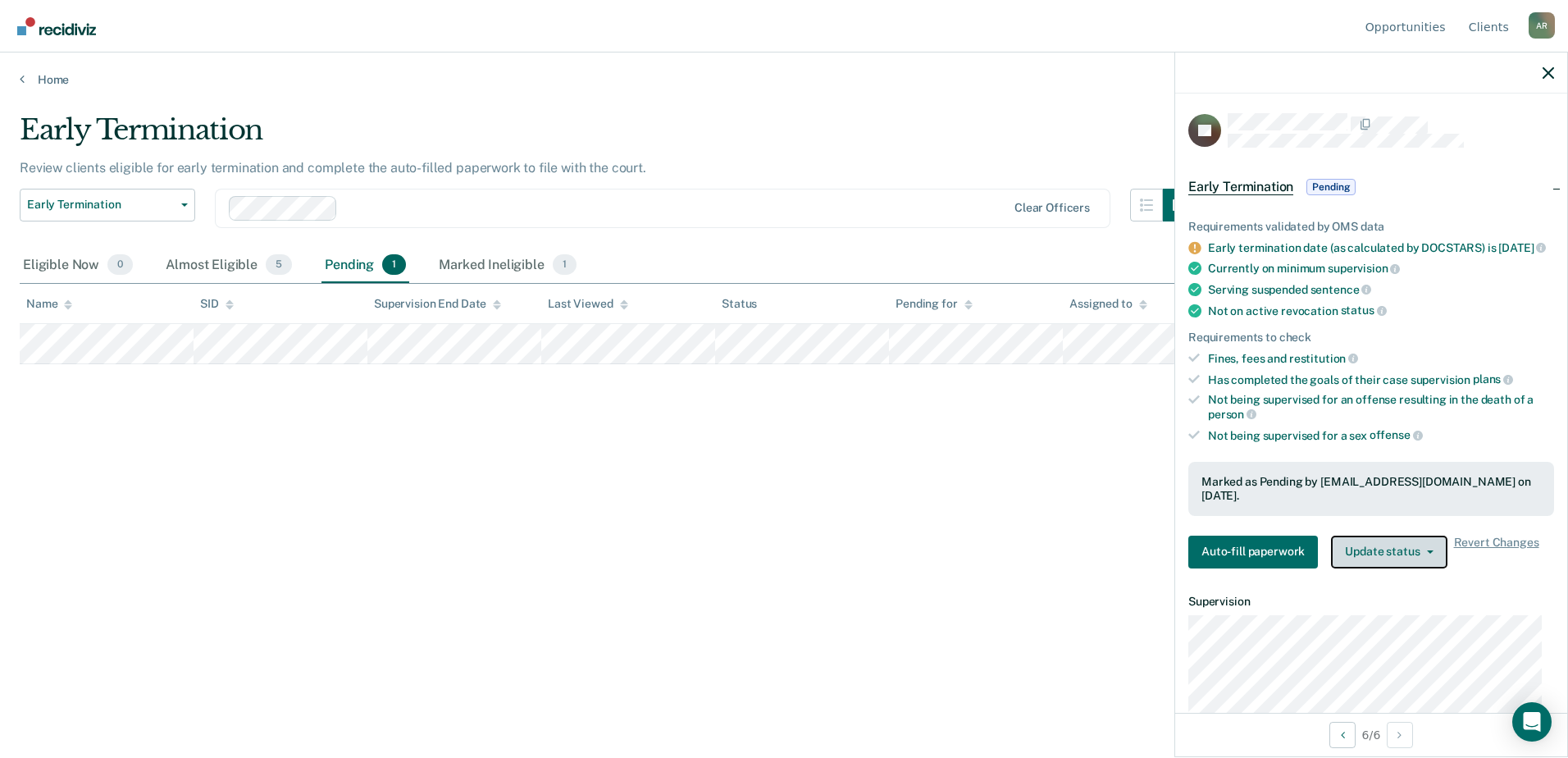
click at [1392, 568] on button "Update status" at bounding box center [1388, 551] width 115 height 33
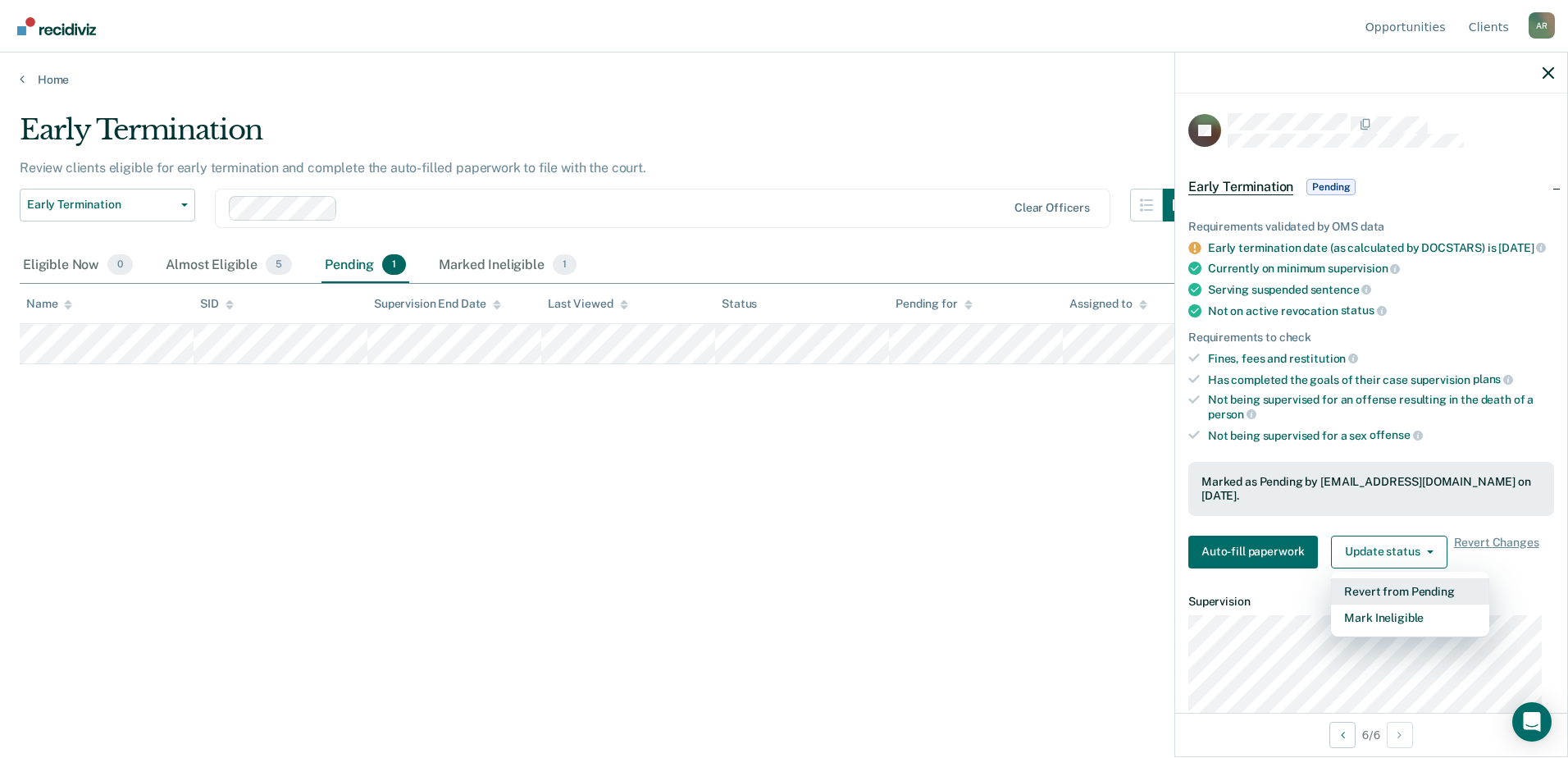
click at [1400, 605] on button "Revert from Pending" at bounding box center [1409, 591] width 159 height 27
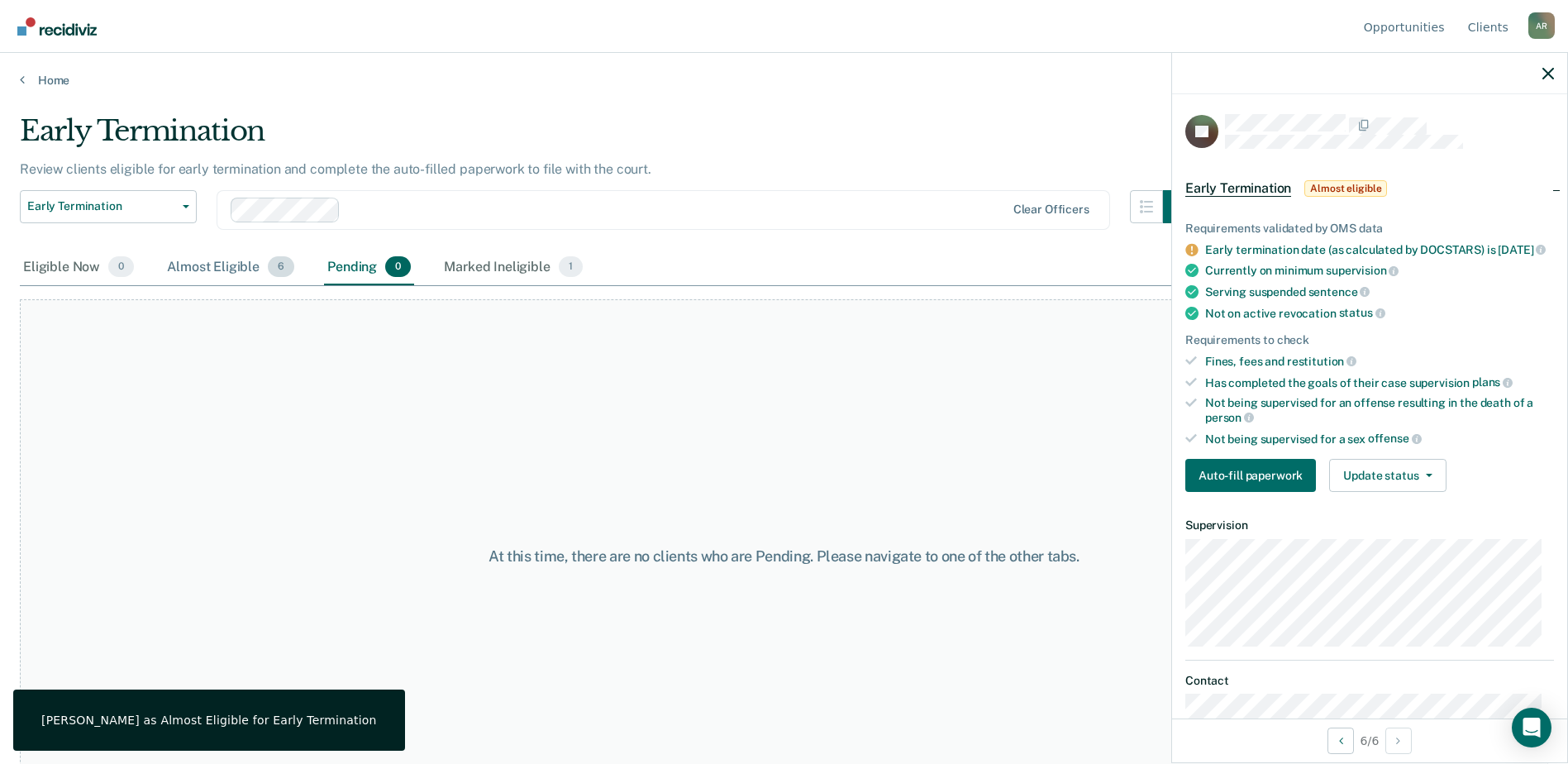
click at [208, 271] on div "Almost Eligible 6" at bounding box center [231, 267] width 134 height 37
